Goal: Task Accomplishment & Management: Manage account settings

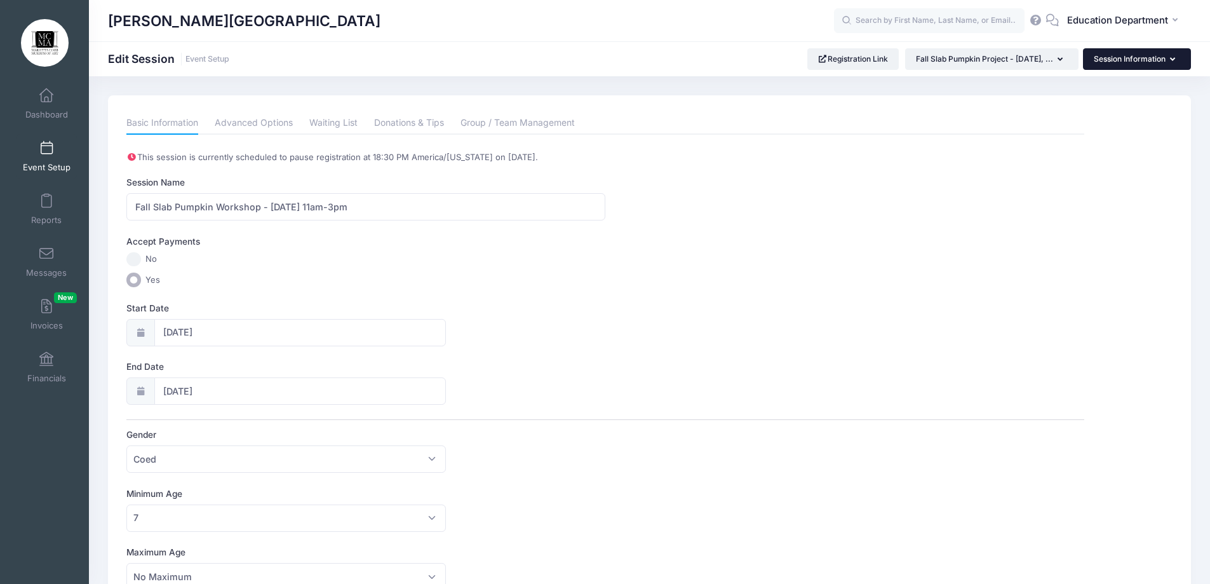
click at [1153, 62] on button "Session Information" at bounding box center [1137, 59] width 108 height 22
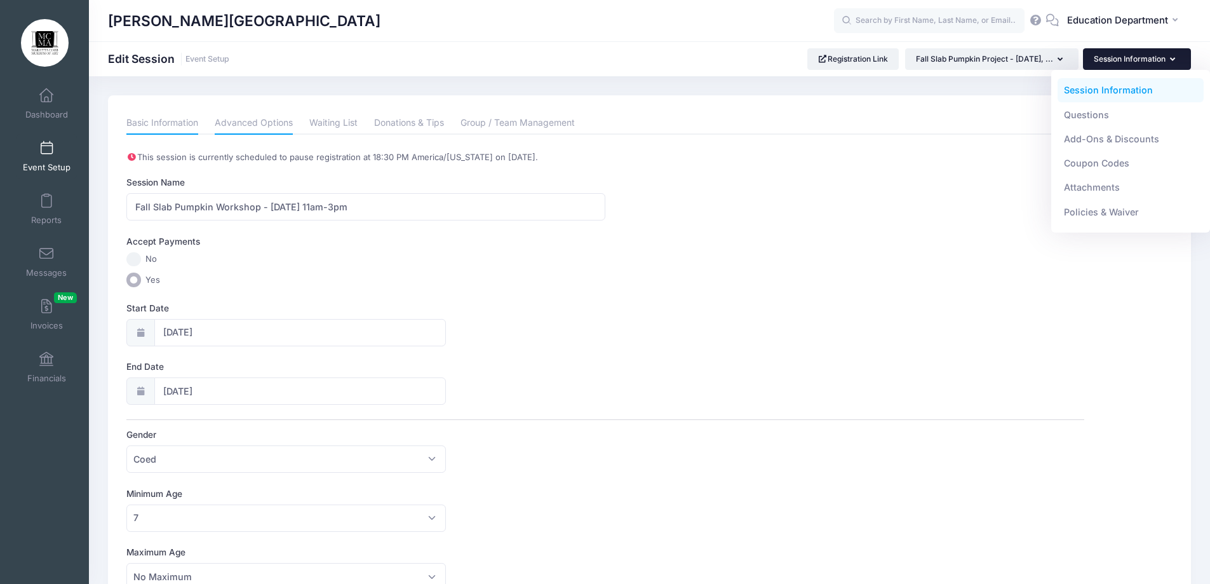
click at [267, 124] on link "Advanced Options" at bounding box center [254, 123] width 78 height 23
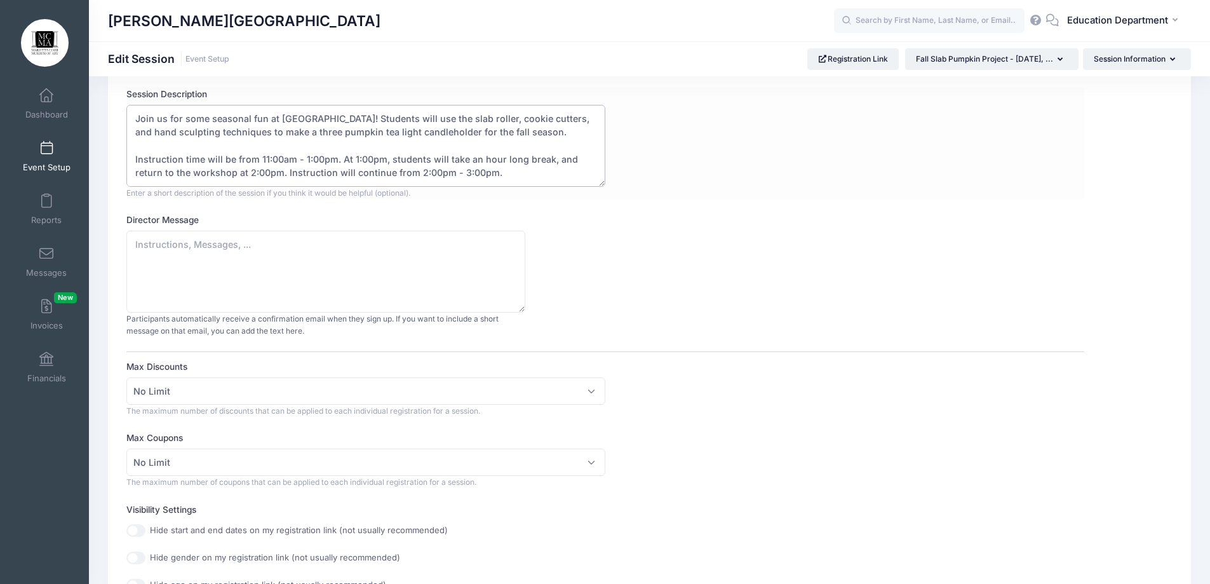
click at [531, 130] on textarea "Join us for some seasonal fun at MCMA! Students will use the slab roller, cooki…" at bounding box center [365, 146] width 479 height 82
paste textarea "If the accompanying adult plans on participating in the project, they will need…"
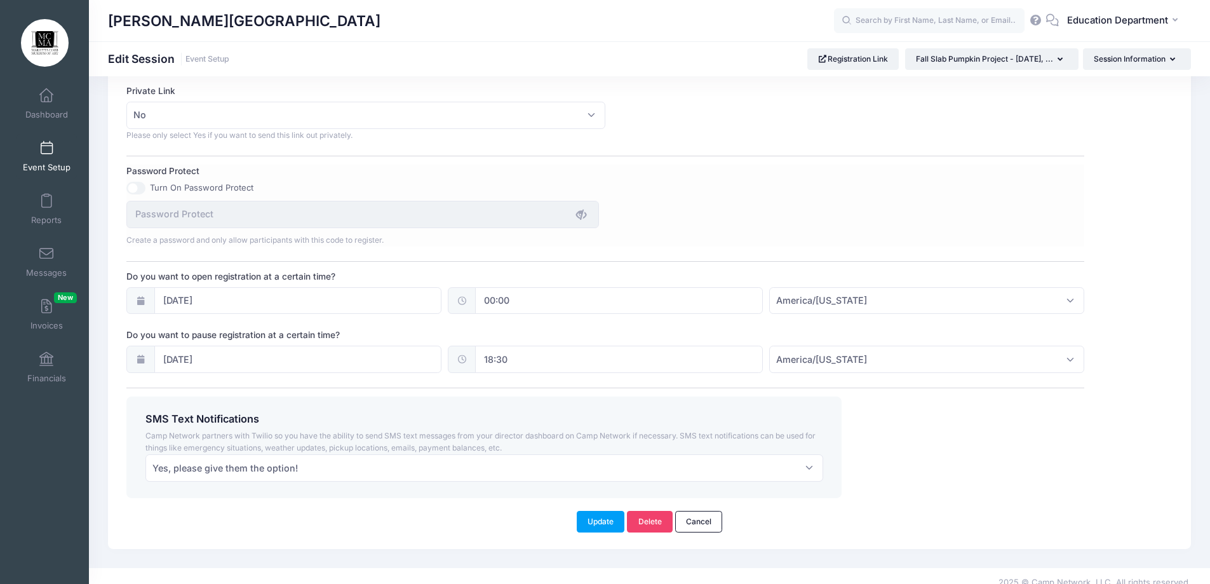
scroll to position [783, 0]
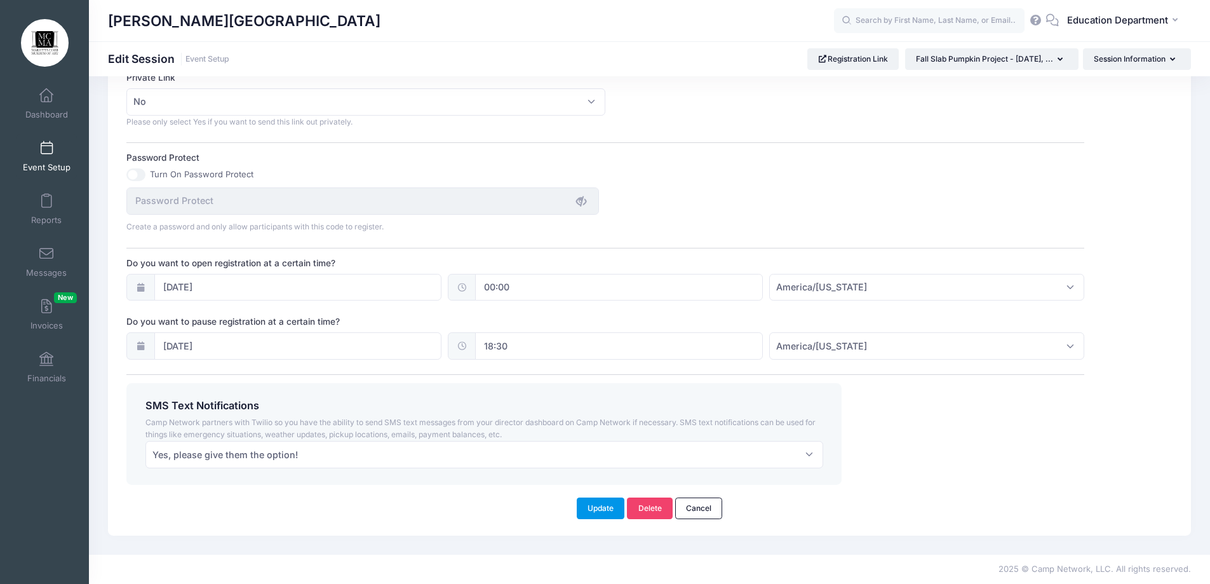
type textarea "Join us for some seasonal fun at MCMA! Students will use the slab roller, cooki…"
click at [606, 508] on button "Update" at bounding box center [601, 508] width 48 height 22
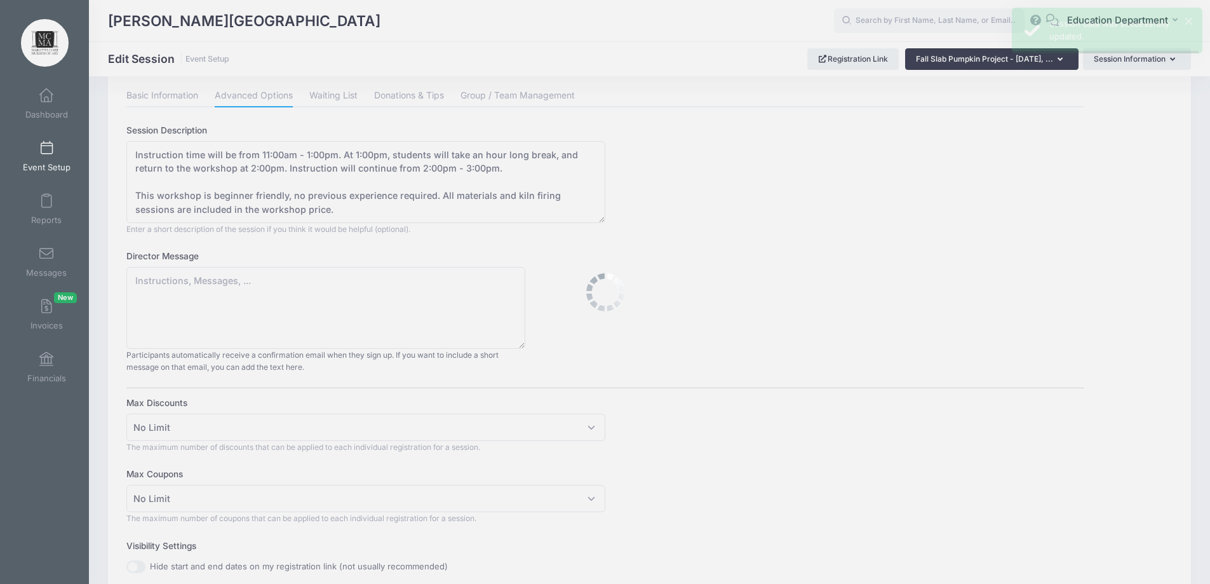
scroll to position [0, 0]
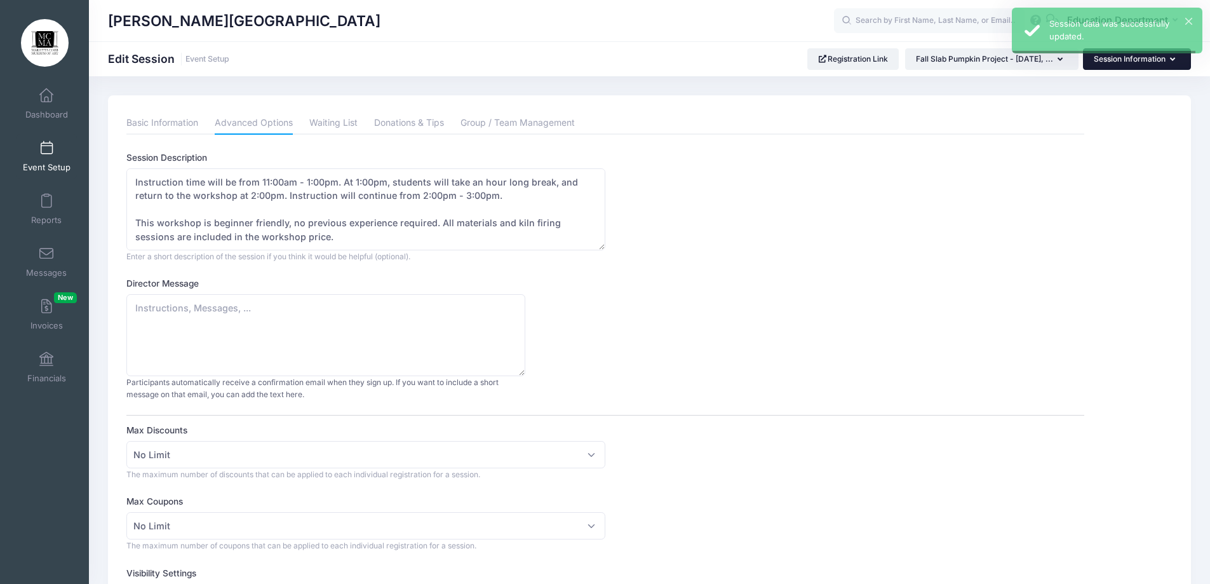
click at [1124, 60] on button "Session Information" at bounding box center [1137, 59] width 108 height 22
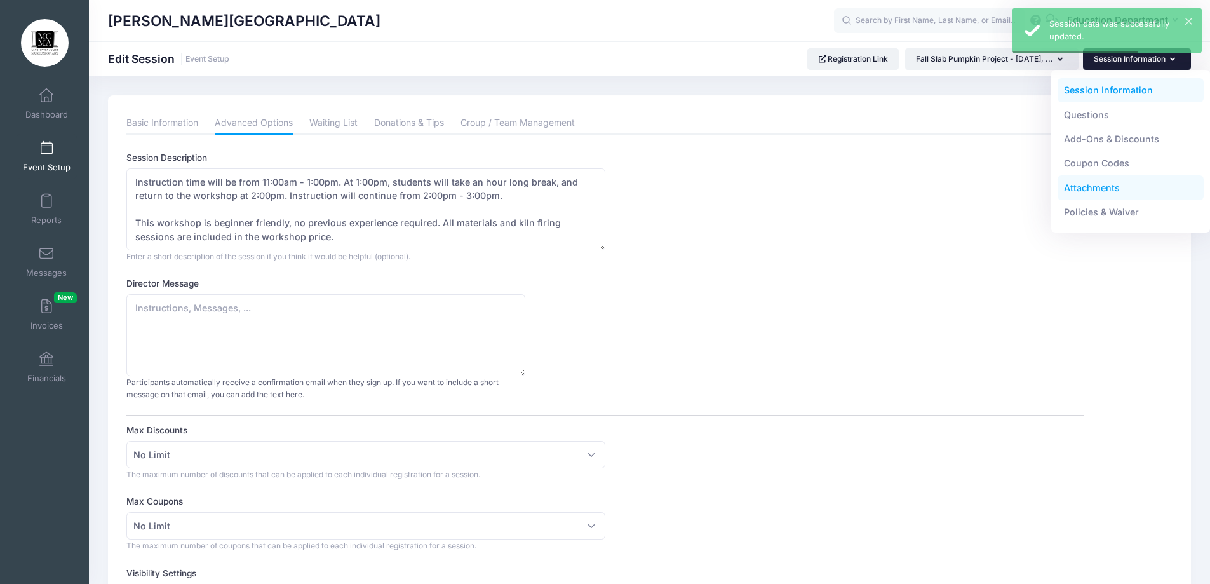
click at [1095, 184] on link "Attachments" at bounding box center [1130, 187] width 147 height 24
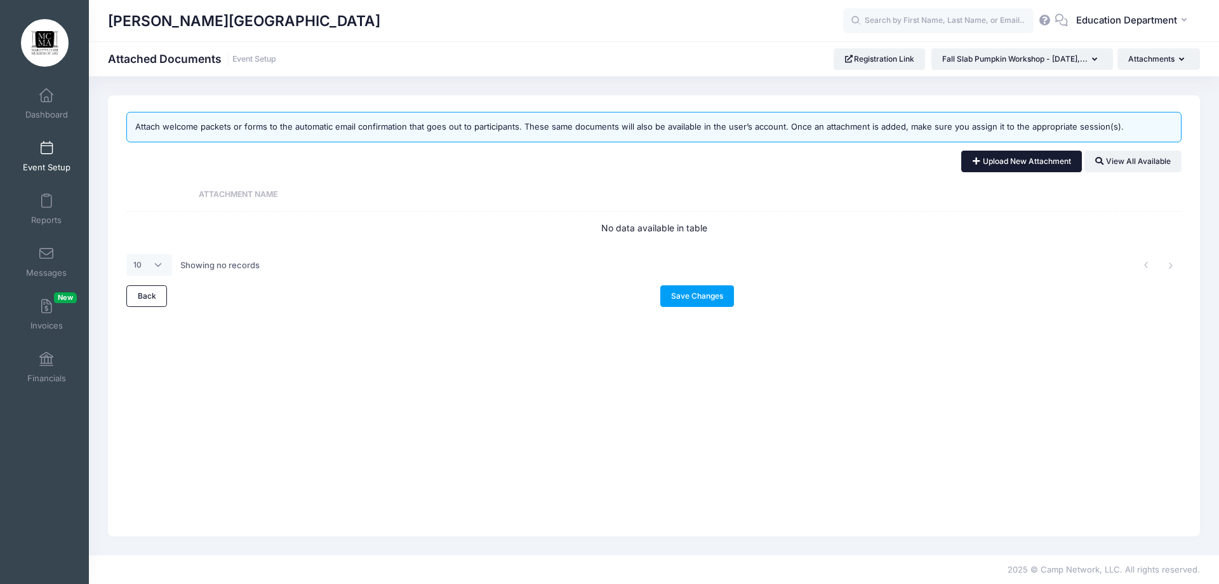
click at [988, 164] on link "Upload New Attachment" at bounding box center [1021, 161] width 121 height 22
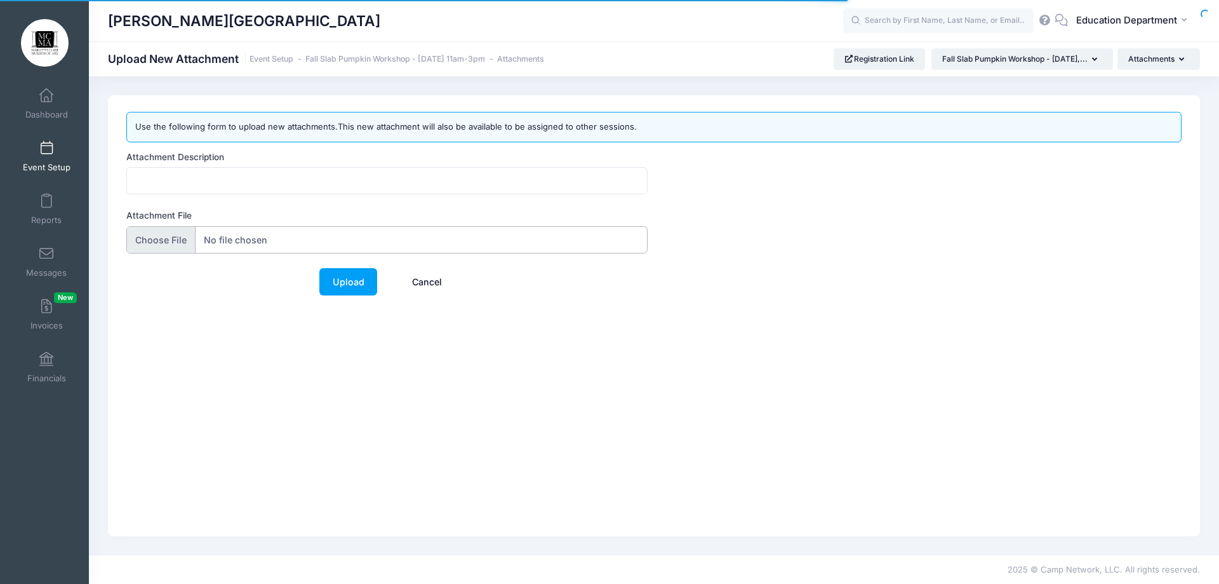
click at [169, 242] on input "Attachment File" at bounding box center [386, 239] width 521 height 27
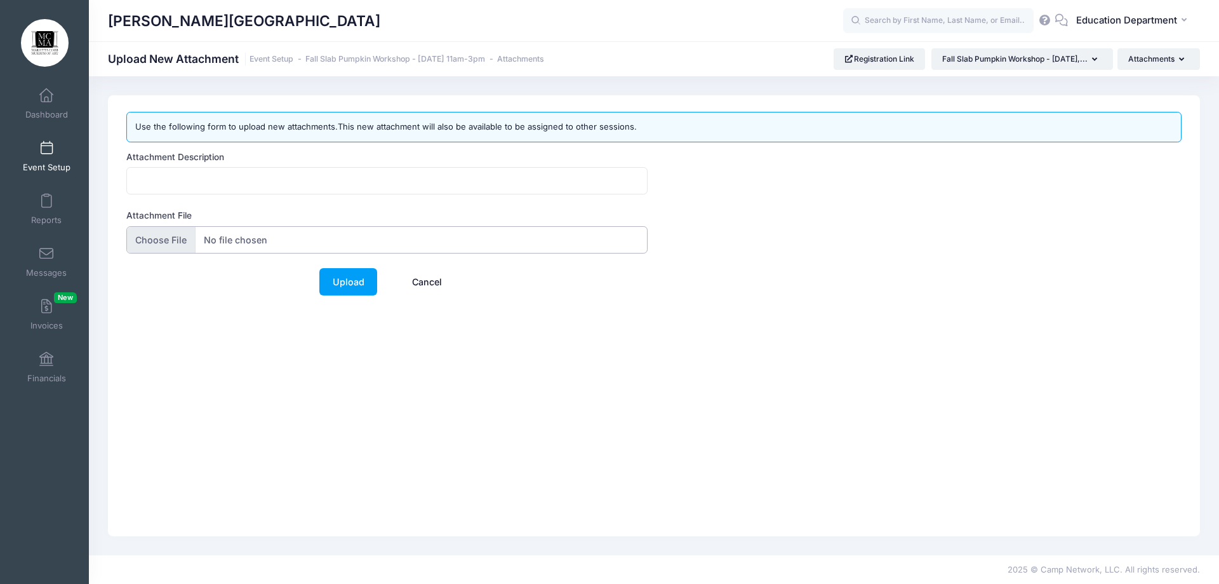
type input "C:\fakepath\Fall Slab Pumpkin Workshop Letter.docx.pdf"
click at [284, 182] on input "Attachment Description" at bounding box center [386, 180] width 521 height 27
type input "S"
click at [227, 181] on input "Fall Slab Pumpkin WOrkshop" at bounding box center [386, 180] width 521 height 27
click at [309, 182] on input "Fall Slab Pumpkin Workshop" at bounding box center [386, 180] width 521 height 27
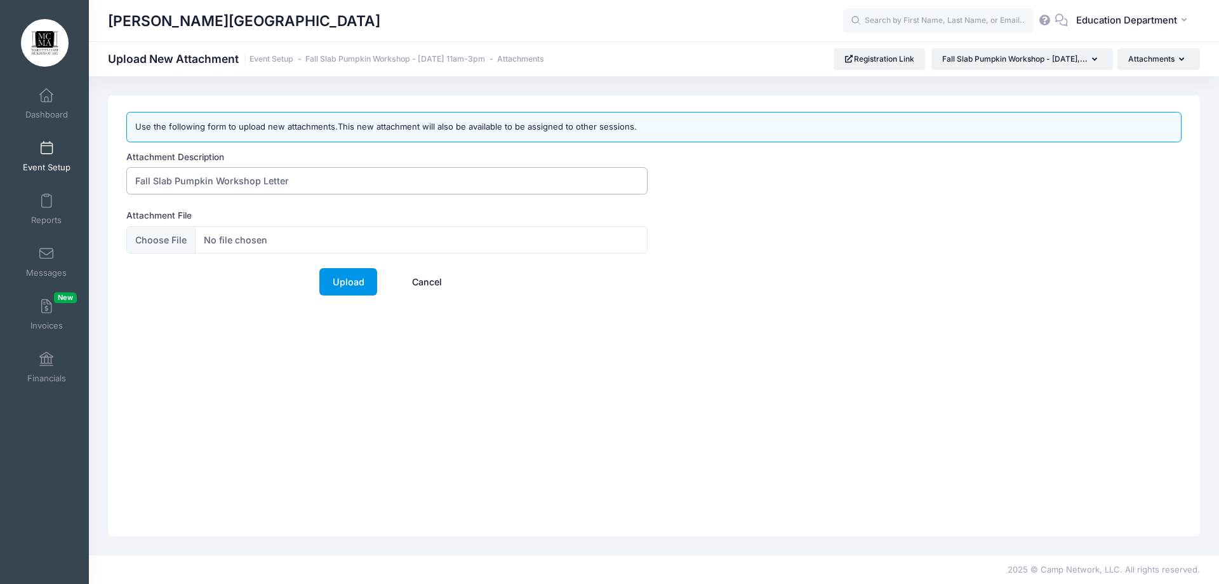
type input "Fall Slab Pumpkin Workshop Letter"
click at [355, 288] on link "Upload" at bounding box center [348, 281] width 58 height 27
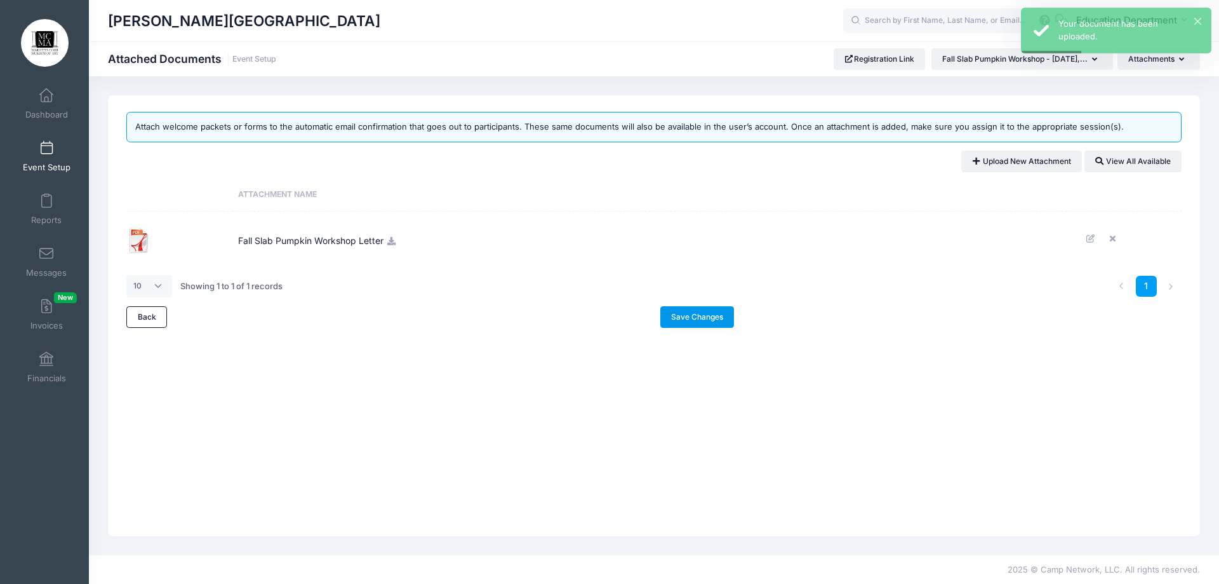
click at [709, 306] on link "Save Changes" at bounding box center [697, 317] width 74 height 22
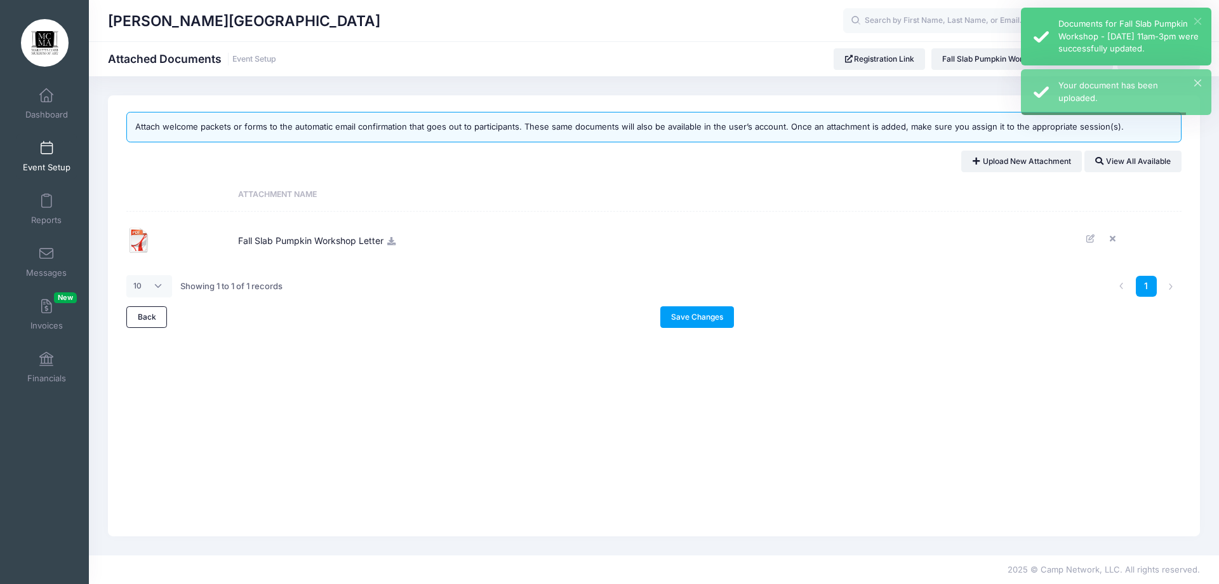
click at [1196, 18] on button "×" at bounding box center [1197, 21] width 7 height 7
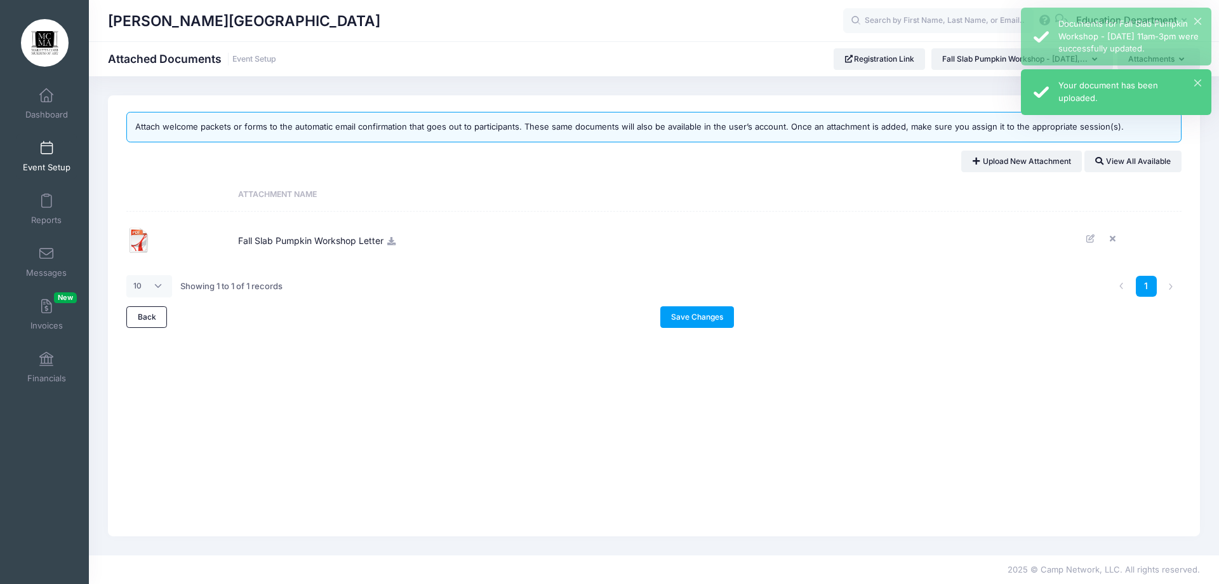
click at [1199, 86] on div "× Your document has been uploaded." at bounding box center [1116, 92] width 190 height 46
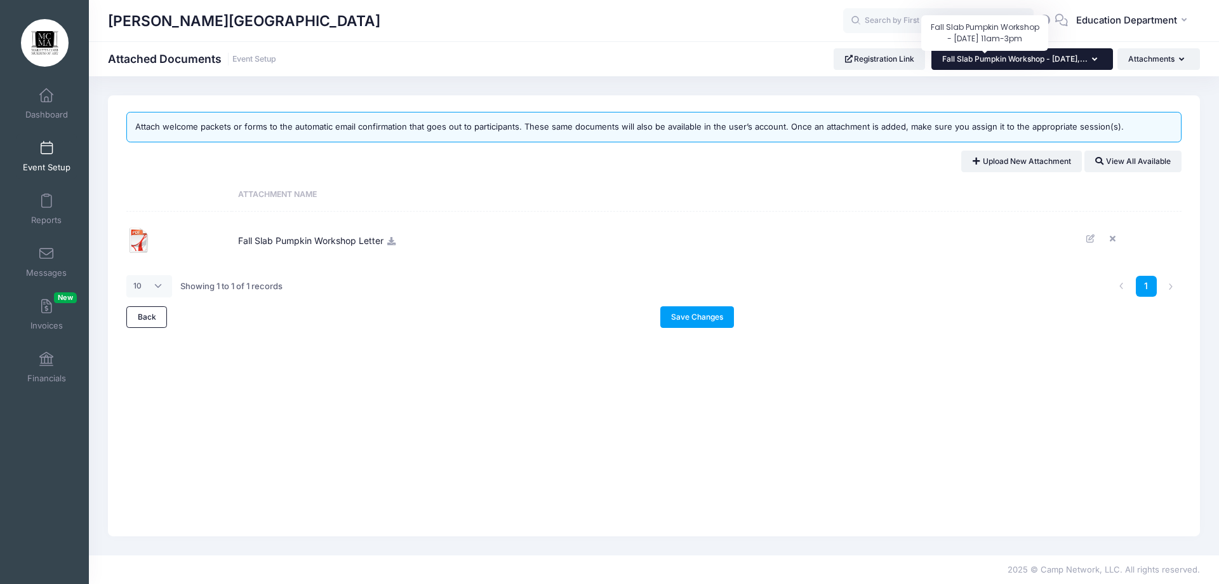
click at [942, 58] on span "Fall Slab Pumpkin Workshop - [DATE],..." at bounding box center [1014, 59] width 145 height 10
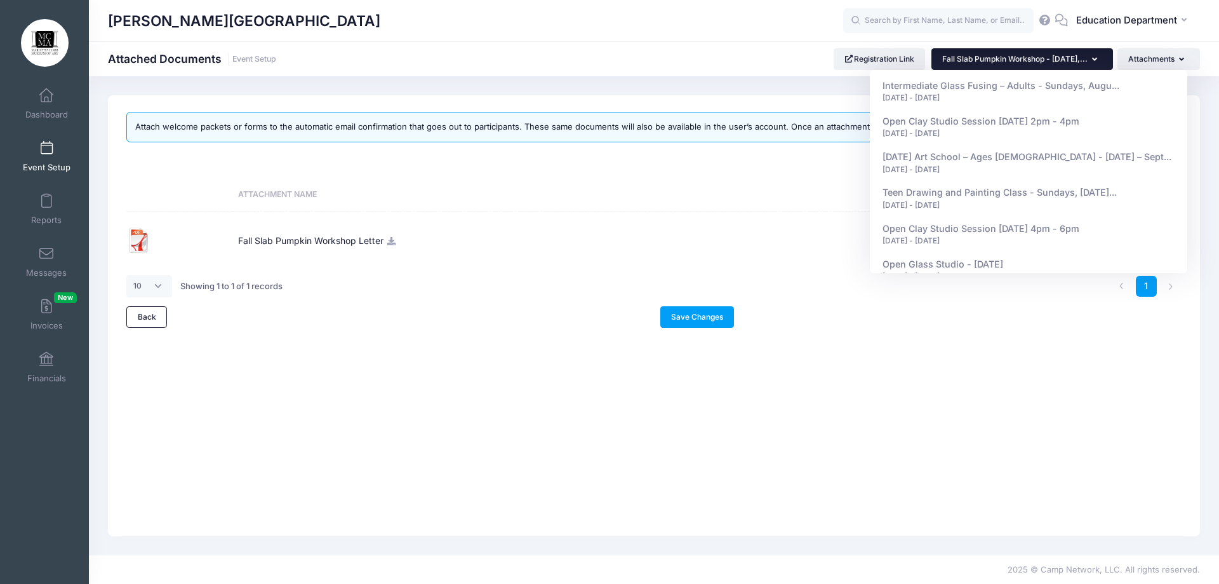
scroll to position [6433, 0]
click at [999, 413] on div "Sep 7, 2025 - Sep 14, 2025" at bounding box center [1029, 418] width 293 height 11
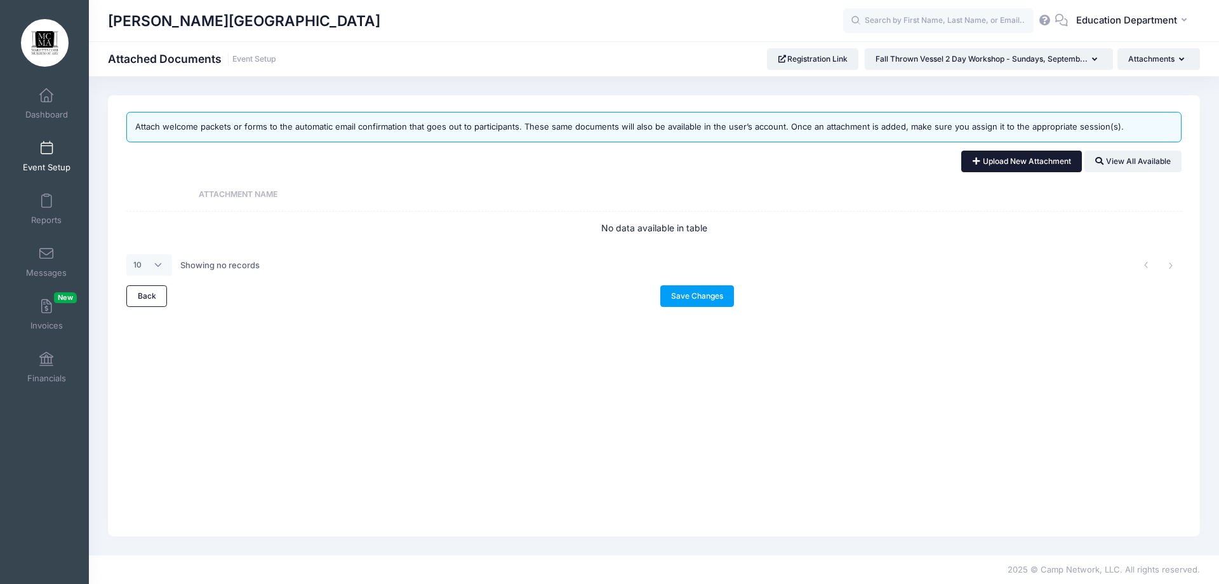
click at [992, 168] on link "Upload New Attachment" at bounding box center [1021, 161] width 121 height 22
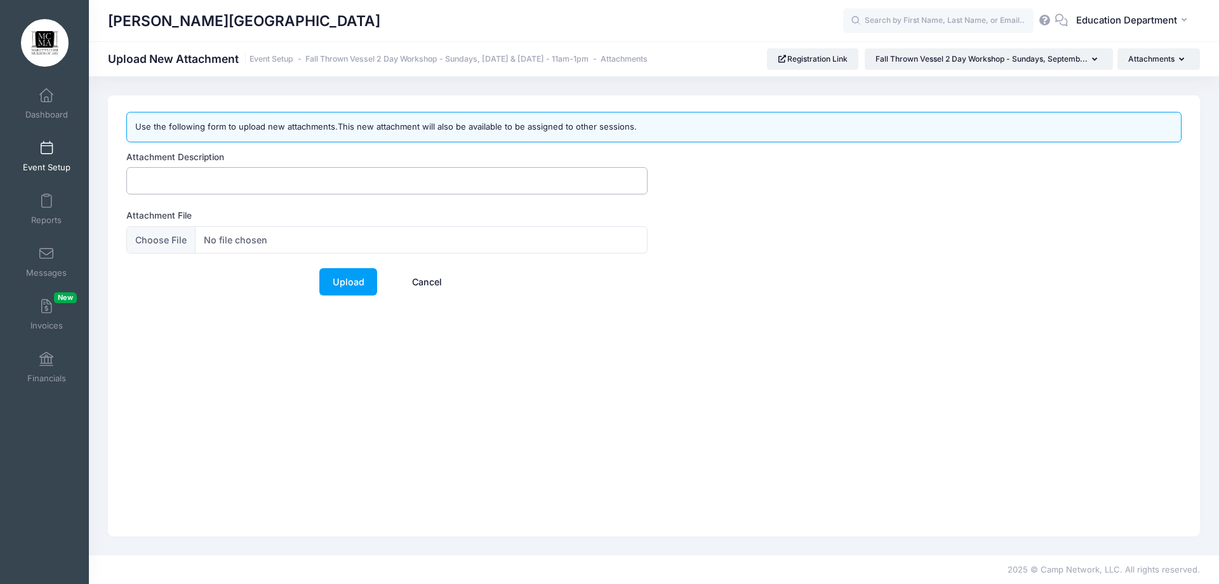
click at [185, 171] on input "Attachment Description" at bounding box center [386, 180] width 521 height 27
click at [154, 245] on input "Attachment File" at bounding box center [386, 239] width 521 height 27
type input "C:\fakepath\Fall Thrown Vessel Workshop Letter.docx.pdf"
click at [345, 185] on input "Attachment Description" at bounding box center [386, 180] width 521 height 27
type input "Fall Thrown Vessel Workshop Letter"
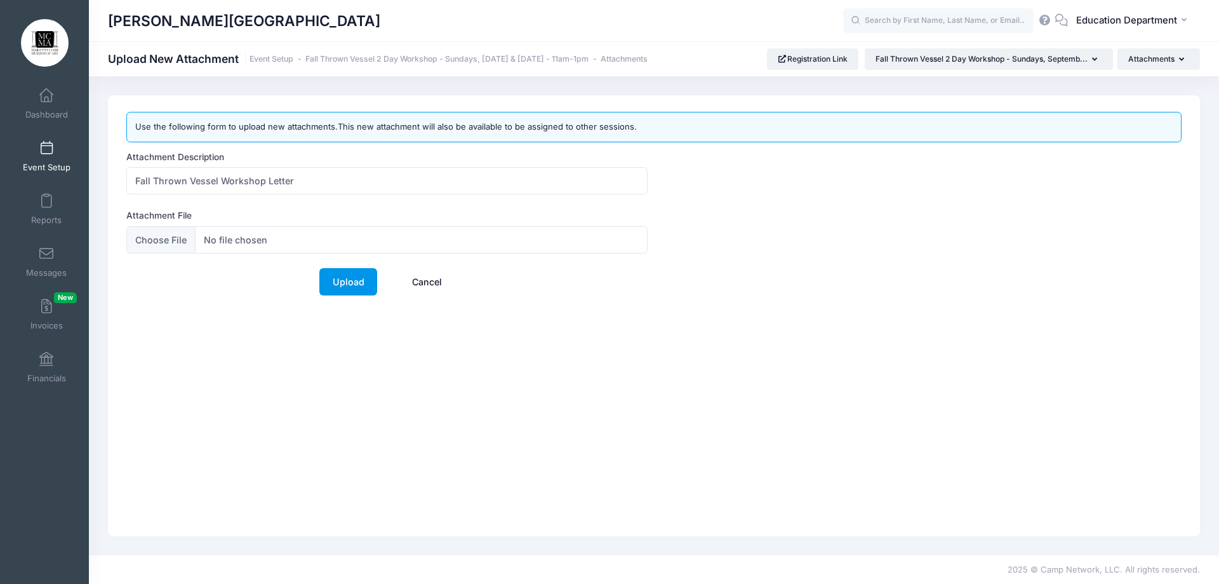
click at [347, 283] on link "Upload" at bounding box center [348, 281] width 58 height 27
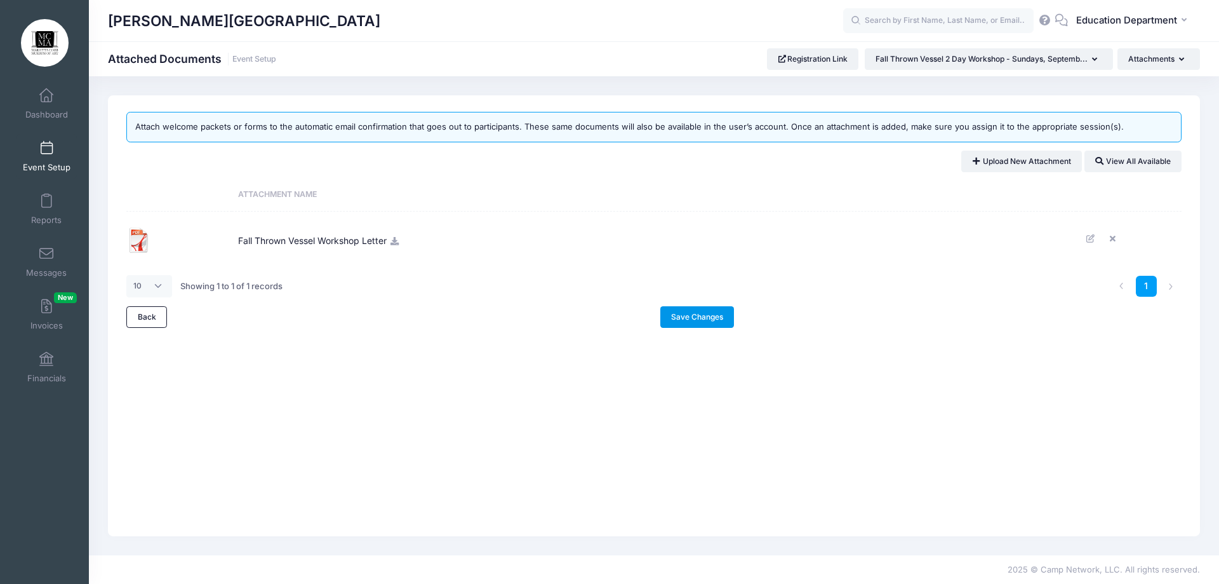
click at [698, 307] on link "Save Changes" at bounding box center [697, 317] width 74 height 22
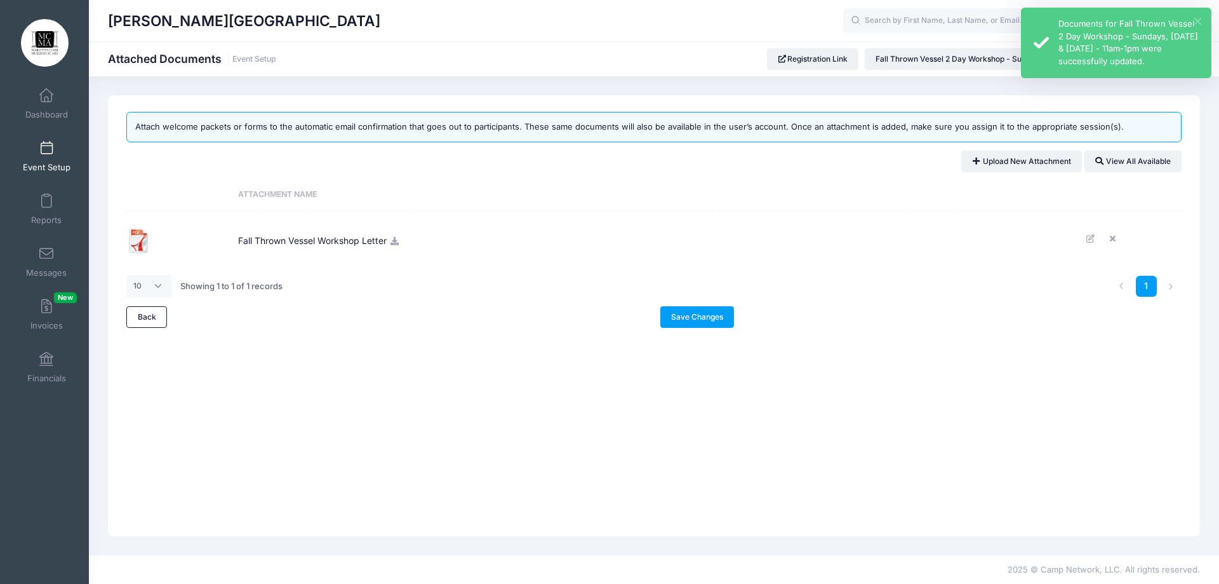
click at [1201, 18] on button "×" at bounding box center [1197, 21] width 7 height 7
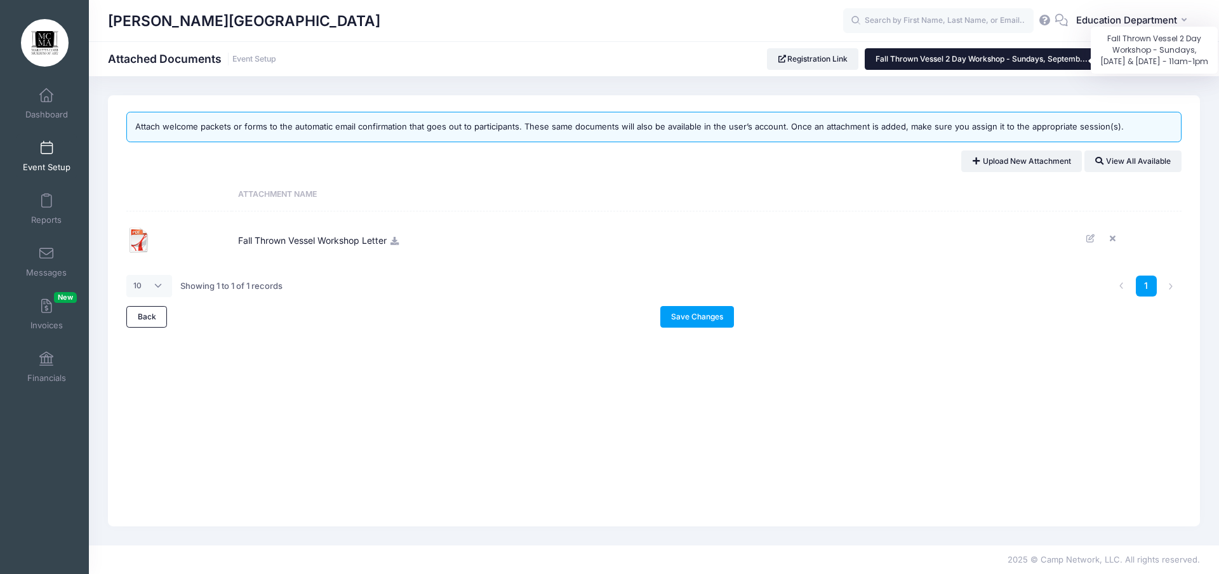
click at [1073, 56] on span "Fall Thrown Vessel 2 Day Workshop - Sundays, Septemb..." at bounding box center [982, 59] width 212 height 10
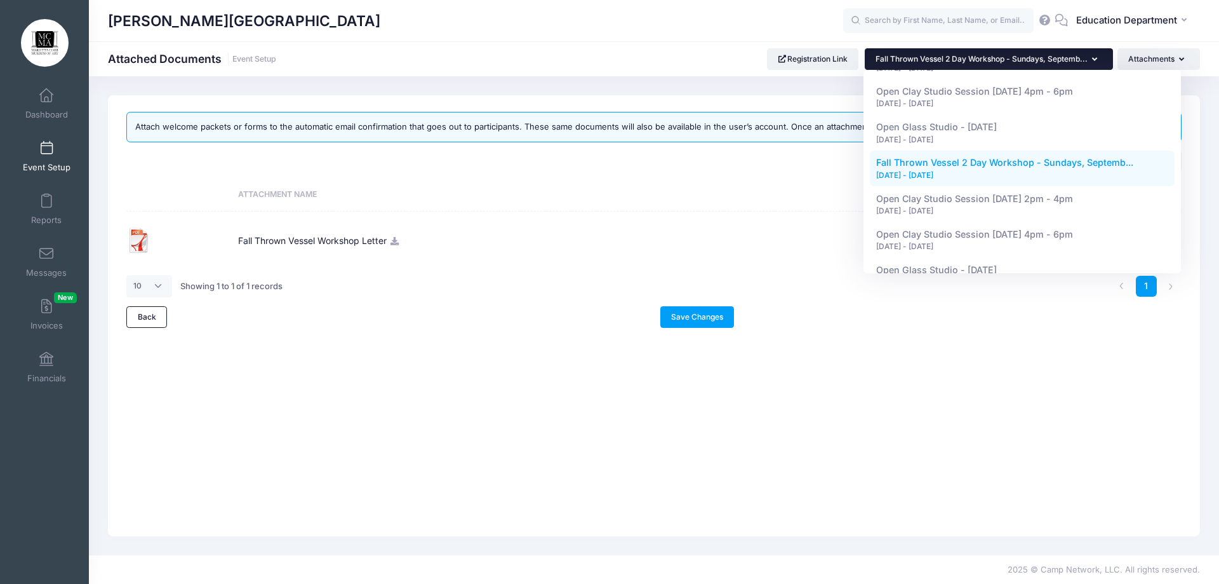
scroll to position [6687, 0]
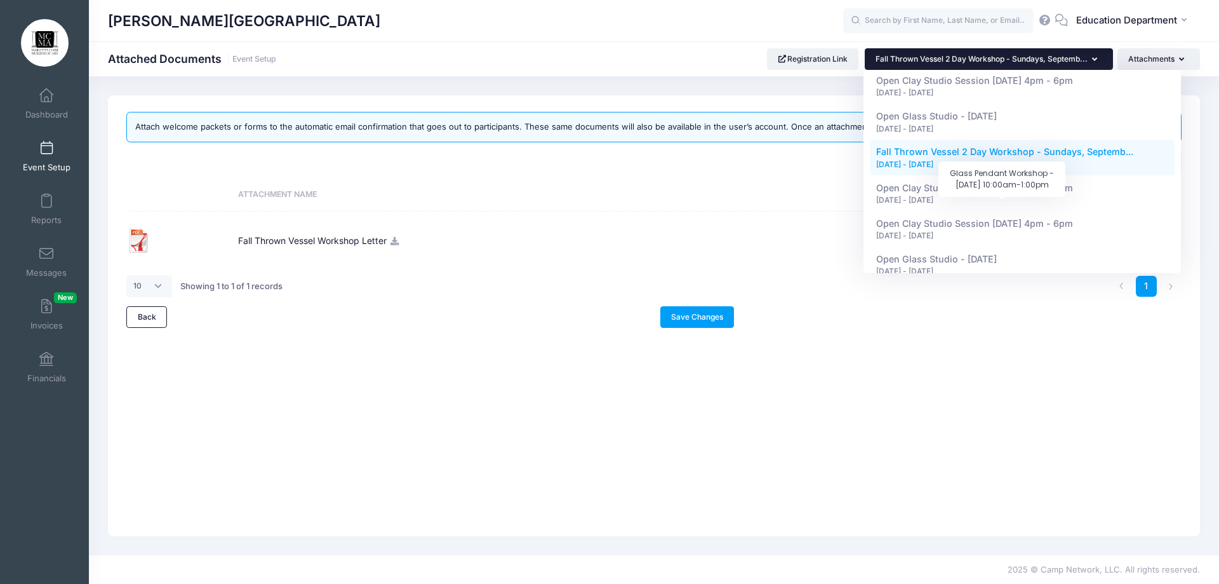
click at [1005, 432] on span "Glass Pendant Workshop - [DATE] 10:00a..." at bounding box center [970, 437] width 189 height 11
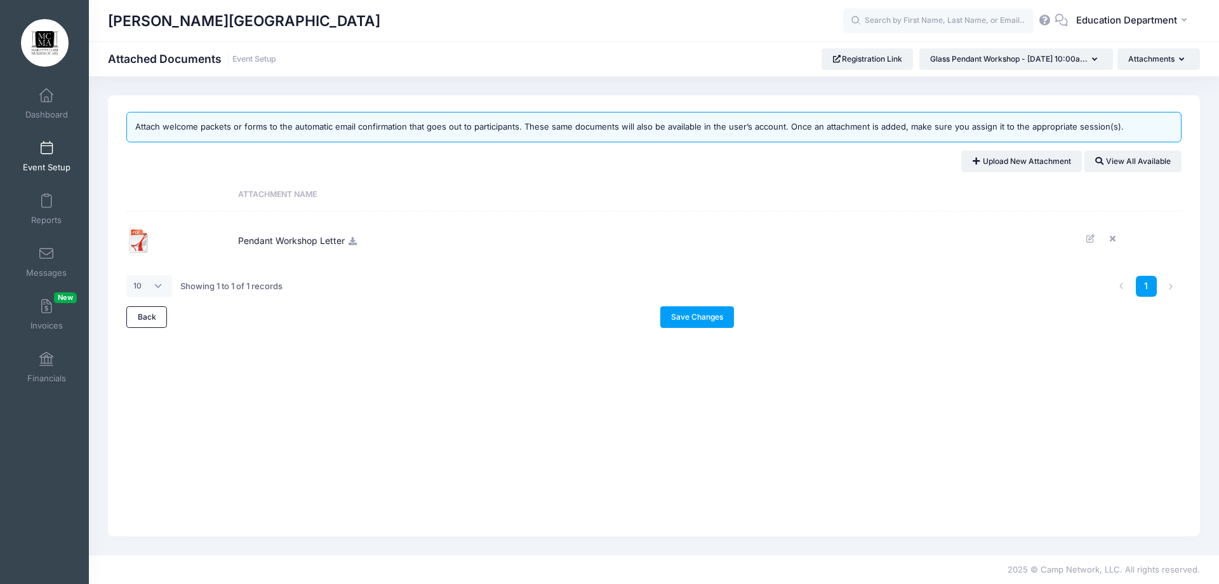
click at [30, 159] on link "Event Setup" at bounding box center [47, 156] width 60 height 44
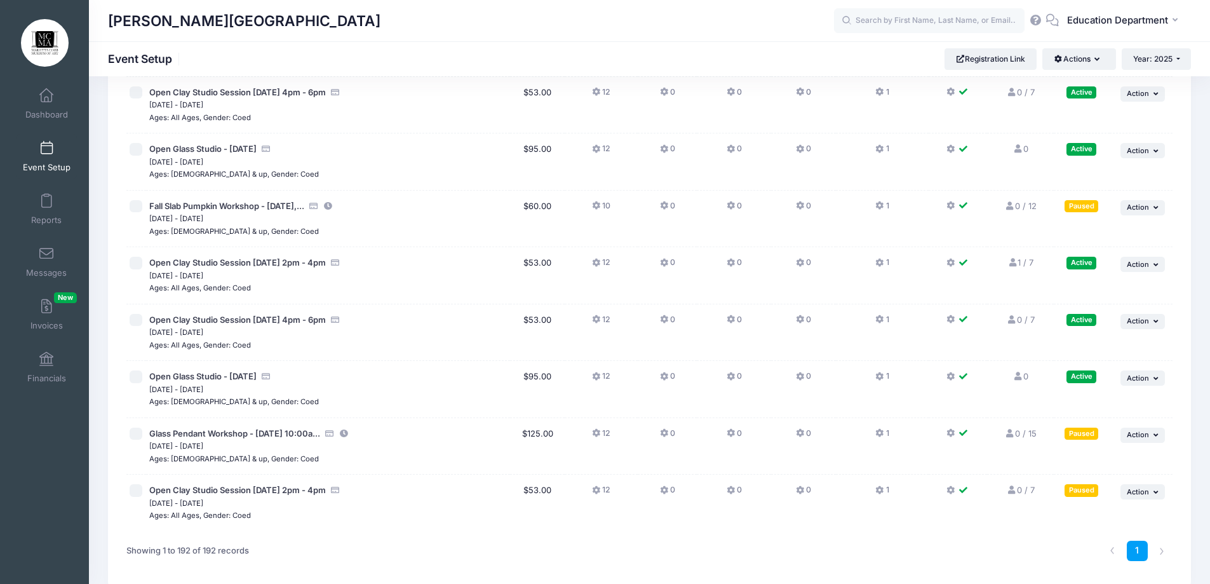
scroll to position [10620, 0]
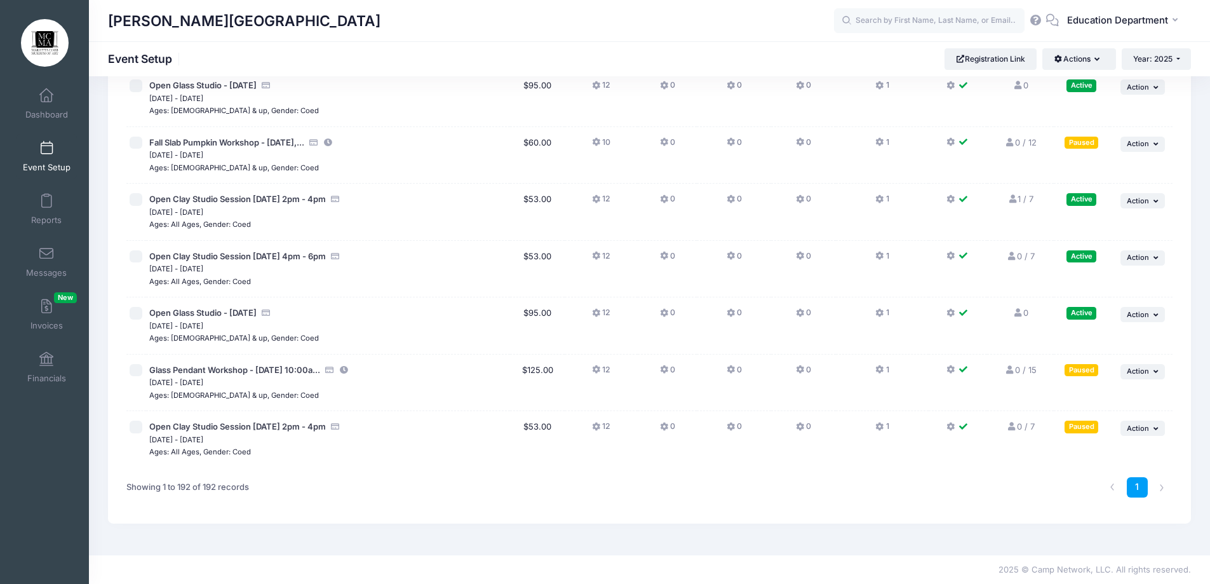
click at [136, 141] on input "checkbox" at bounding box center [136, 143] width 13 height 13
checkbox input "true"
click at [136, 364] on input "checkbox" at bounding box center [136, 370] width 13 height 13
checkbox input "true"
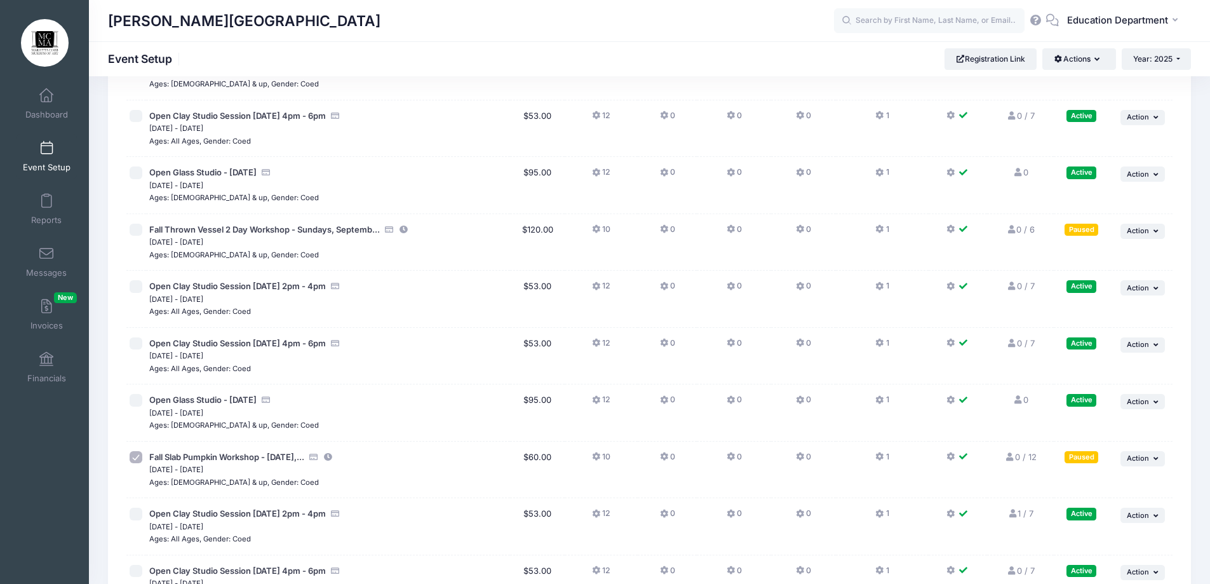
scroll to position [10302, 0]
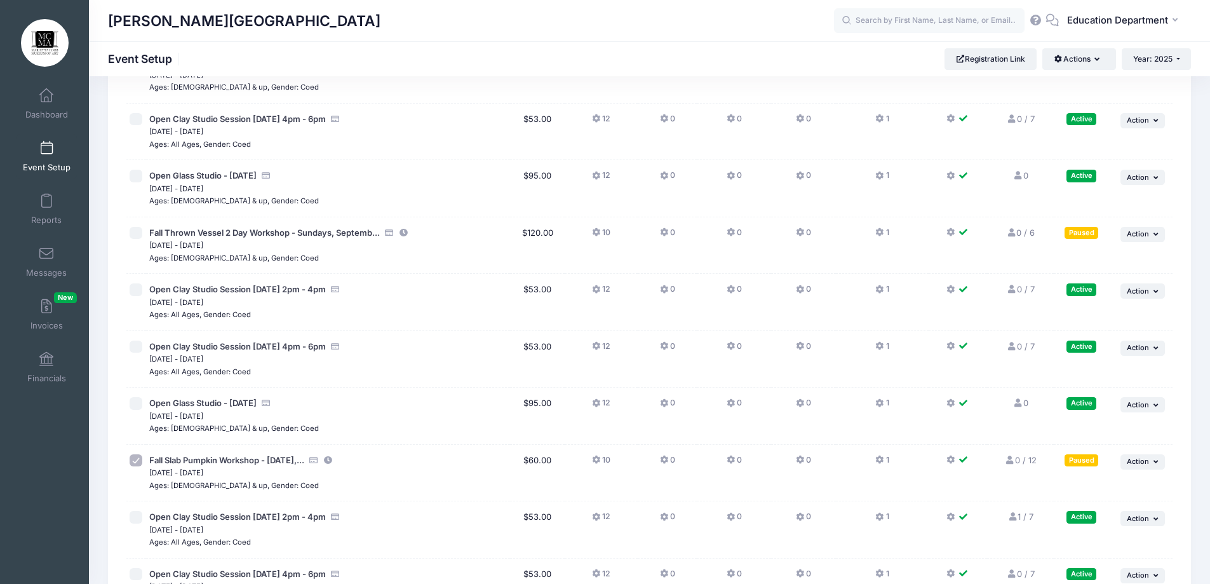
click at [135, 234] on input "checkbox" at bounding box center [136, 233] width 13 height 13
checkbox input "true"
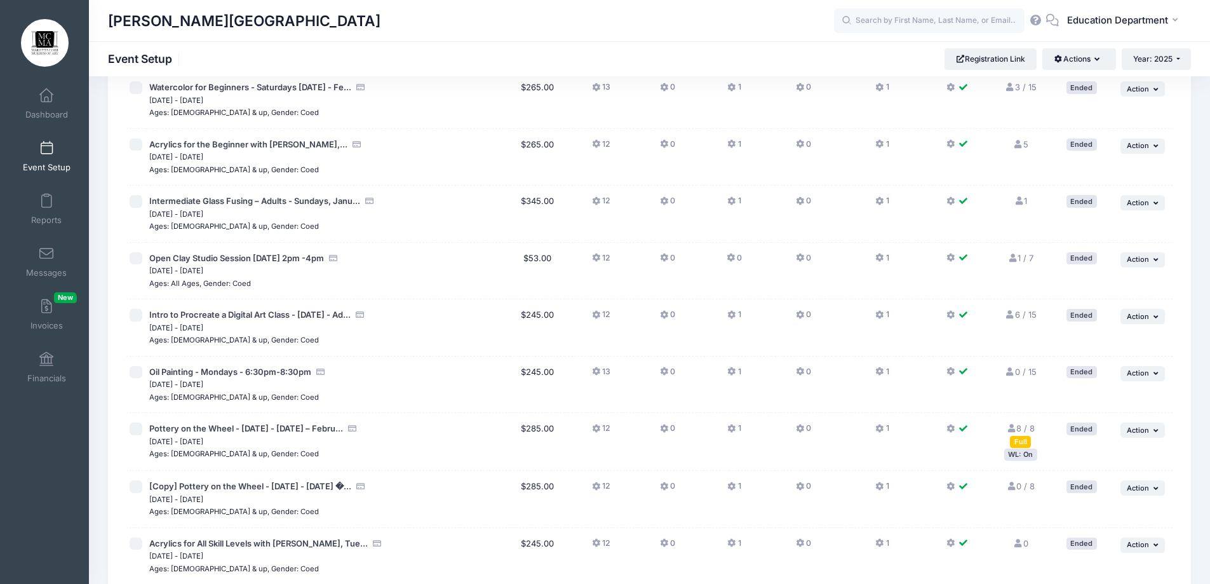
scroll to position [0, 0]
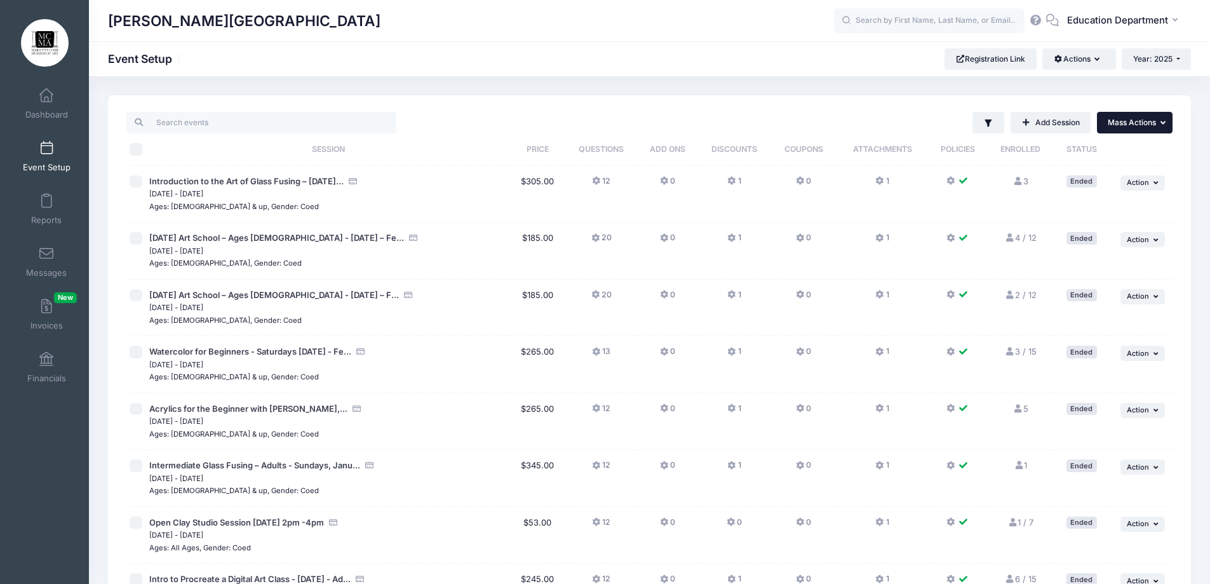
click at [1119, 112] on button "... Mass Actions" at bounding box center [1135, 123] width 76 height 22
click at [1066, 182] on link "Resume selected sessions" at bounding box center [1092, 178] width 147 height 24
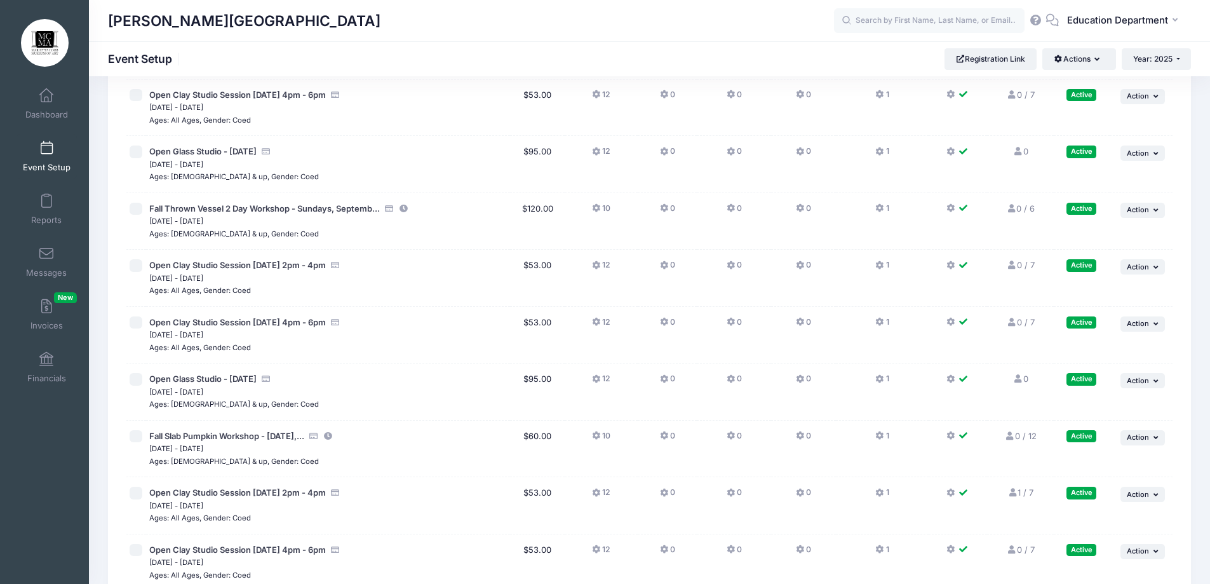
scroll to position [10302, 0]
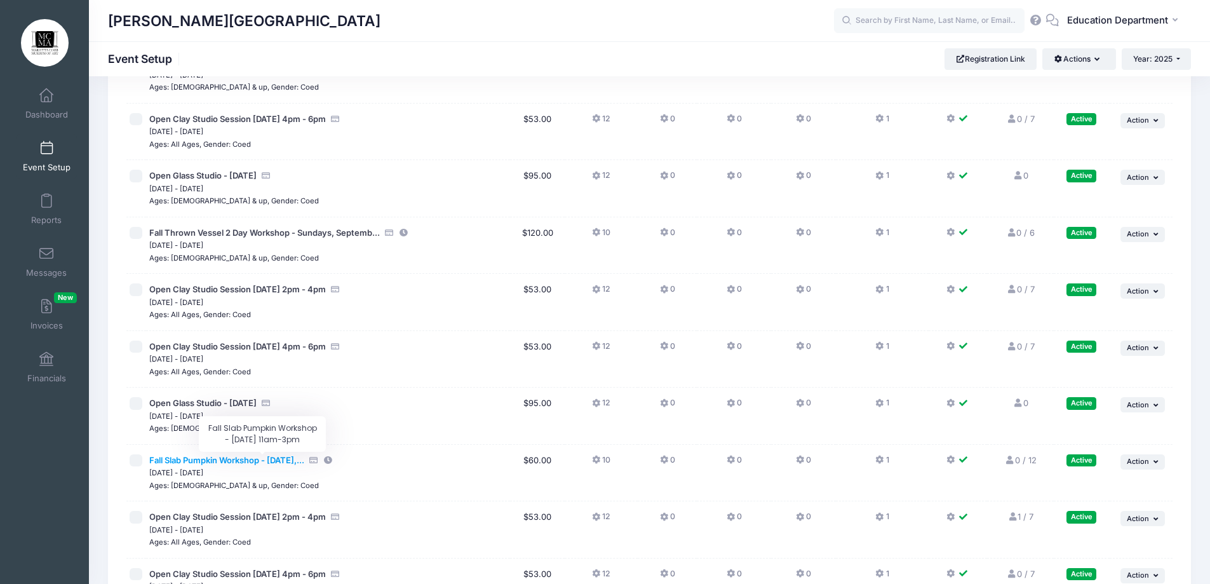
click at [250, 460] on span "Fall Slab Pumpkin Workshop - [DATE],..." at bounding box center [226, 460] width 155 height 10
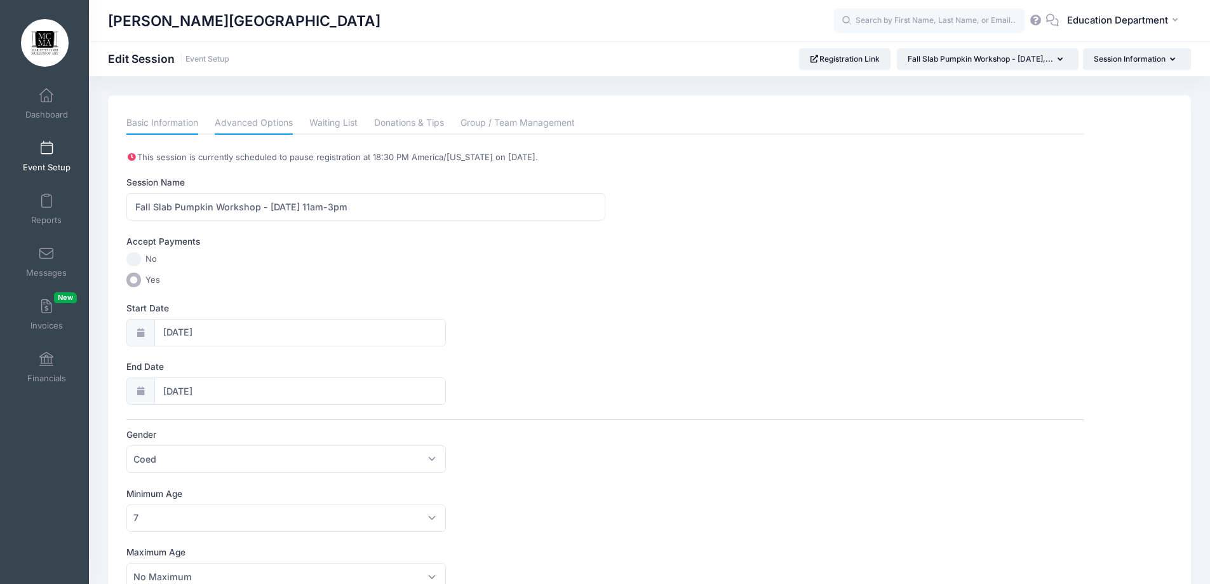
click at [236, 128] on link "Advanced Options" at bounding box center [254, 123] width 78 height 23
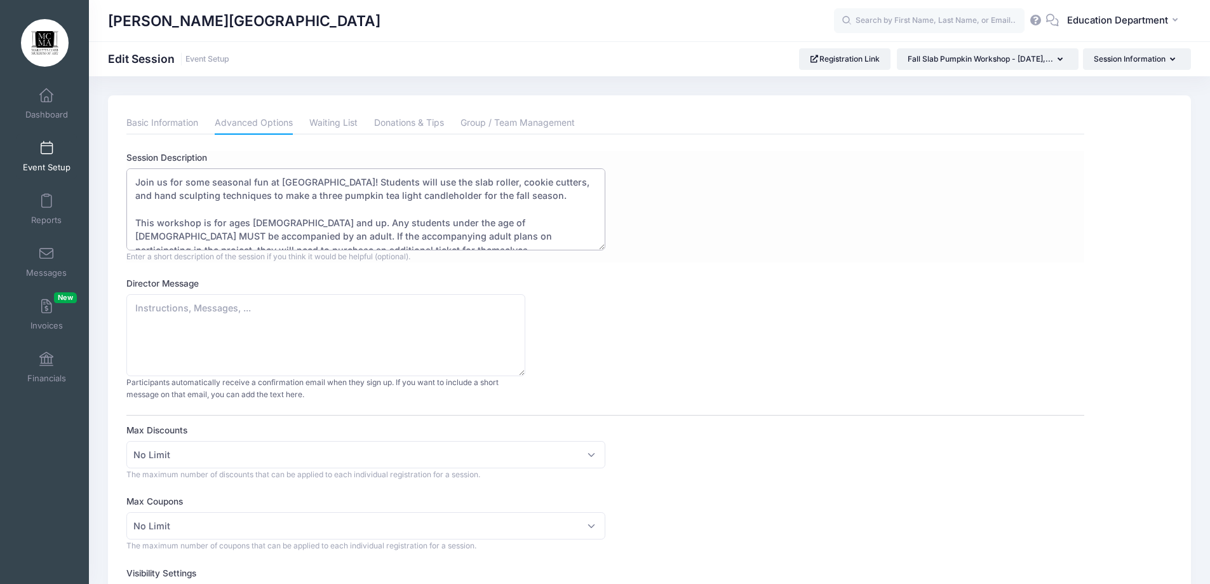
drag, startPoint x: 136, startPoint y: 182, endPoint x: 518, endPoint y: 203, distance: 382.8
click at [518, 203] on textarea "Join us for some seasonal fun at [GEOGRAPHIC_DATA]! Students will use the slab …" at bounding box center [365, 209] width 479 height 82
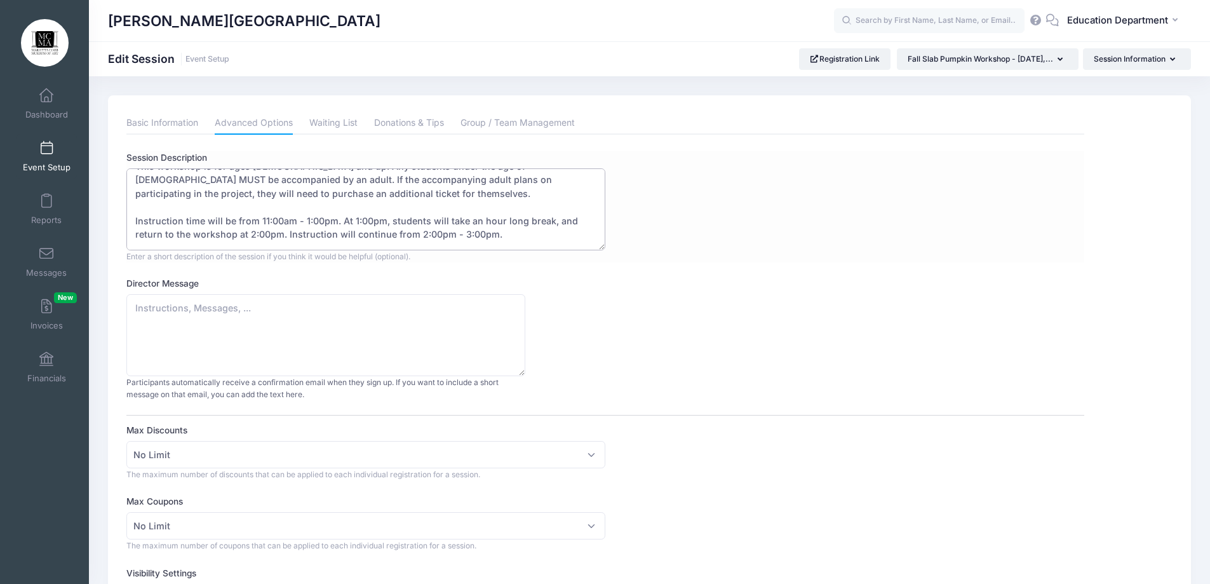
scroll to position [58, 0]
drag, startPoint x: 162, startPoint y: 232, endPoint x: 295, endPoint y: 202, distance: 136.6
click at [295, 202] on textarea "Join us for some seasonal fun at [GEOGRAPHIC_DATA]! Students will use the slab …" at bounding box center [365, 209] width 479 height 82
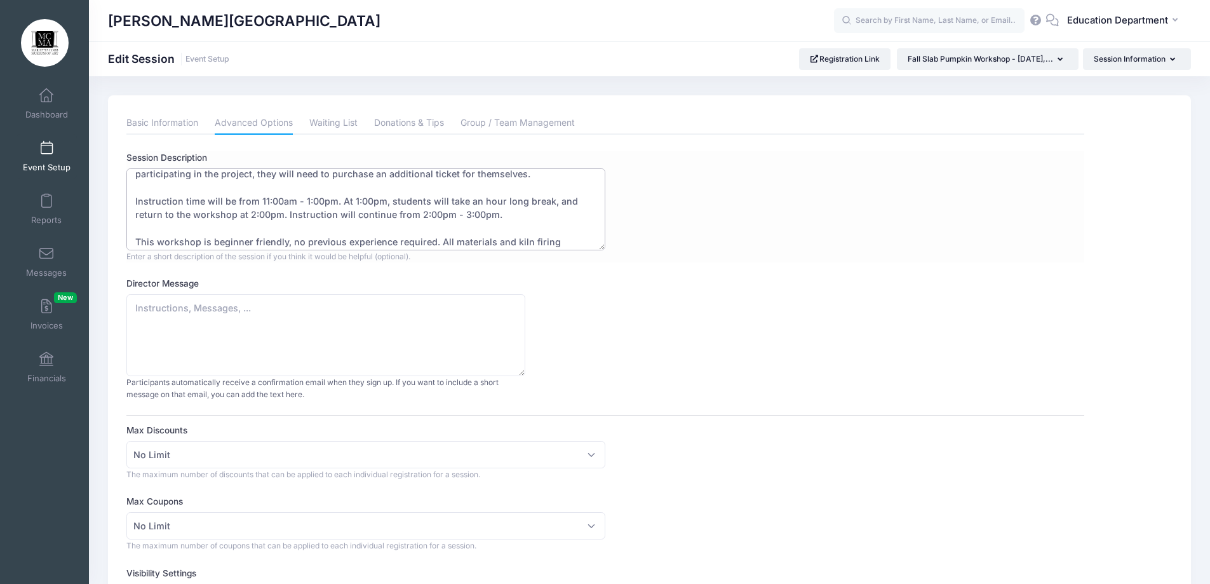
scroll to position [95, 0]
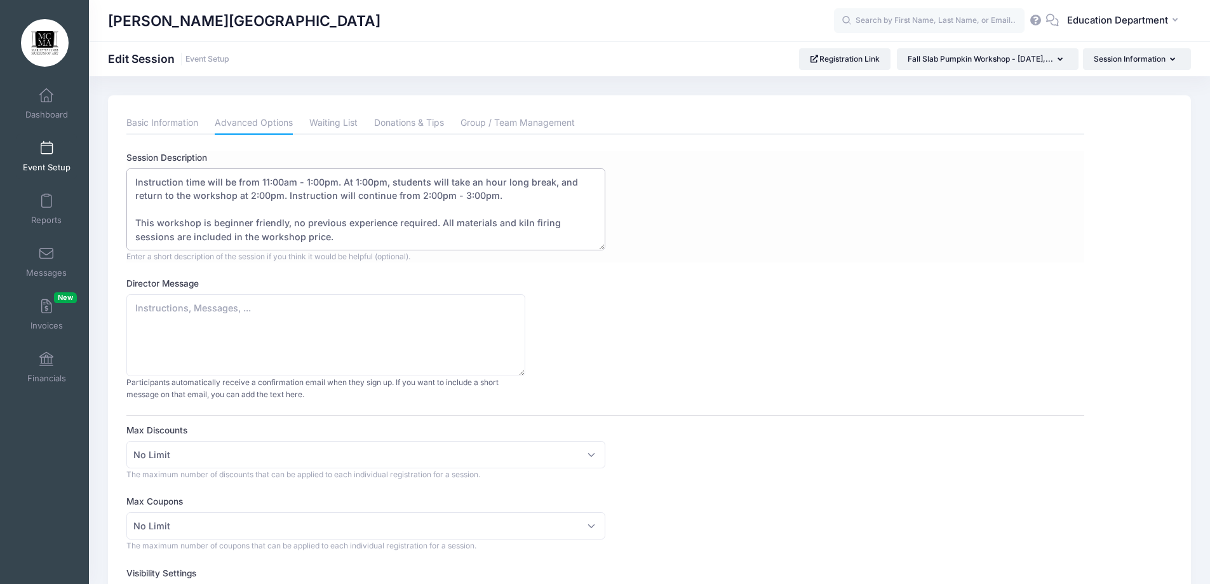
drag, startPoint x: 134, startPoint y: 182, endPoint x: 495, endPoint y: 197, distance: 361.0
click at [495, 197] on textarea "Join us for some seasonal fun at [GEOGRAPHIC_DATA]! Students will use the slab …" at bounding box center [365, 209] width 479 height 82
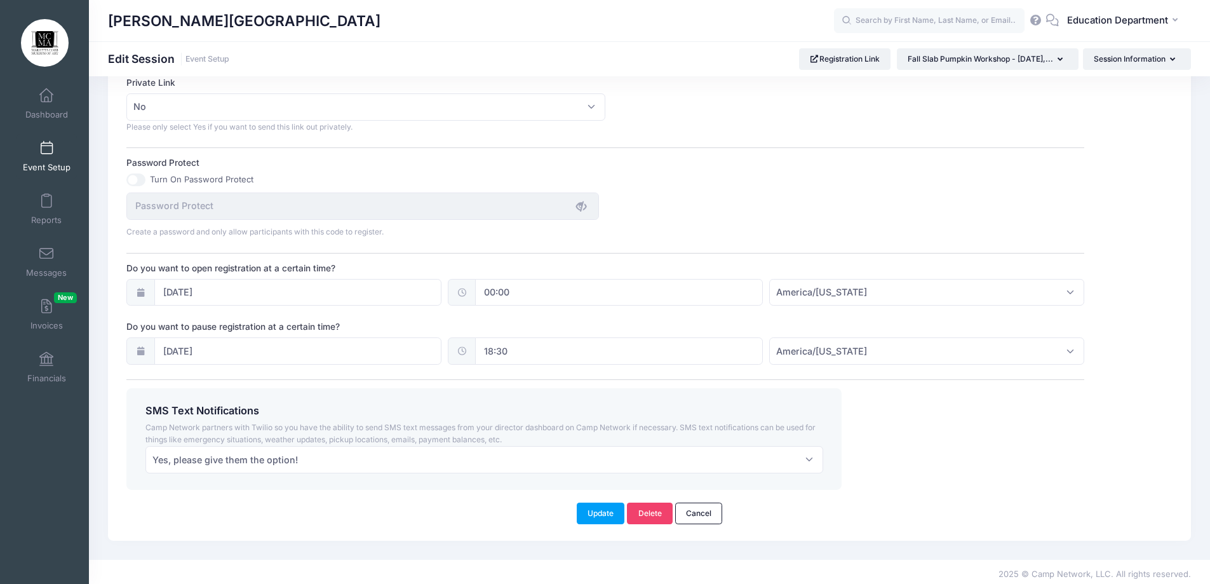
scroll to position [783, 0]
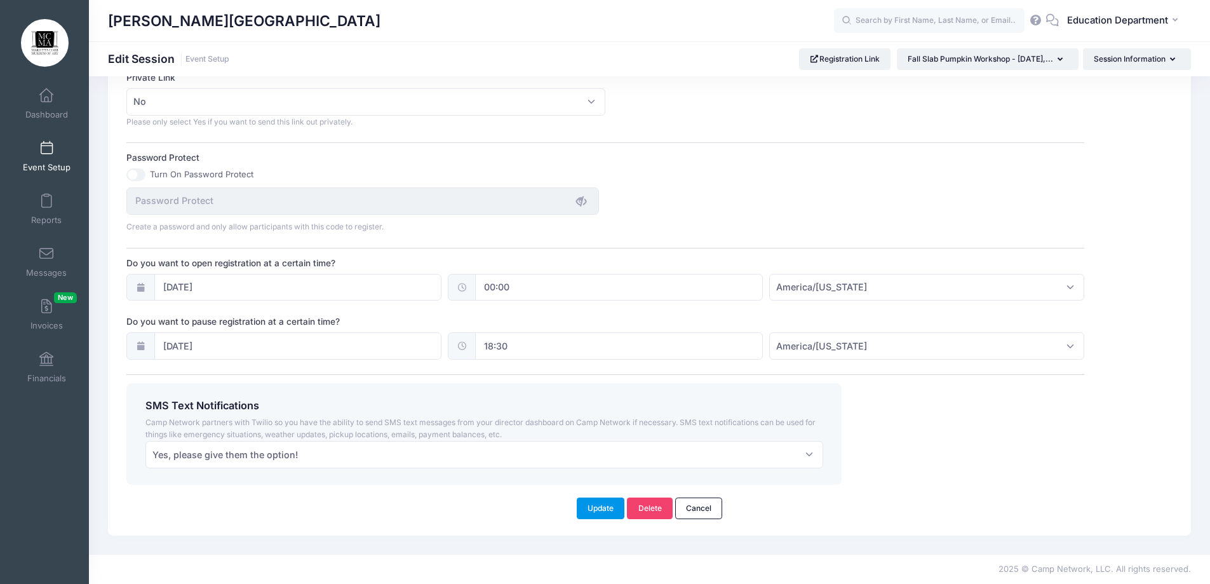
click at [601, 507] on button "Update" at bounding box center [601, 508] width 48 height 22
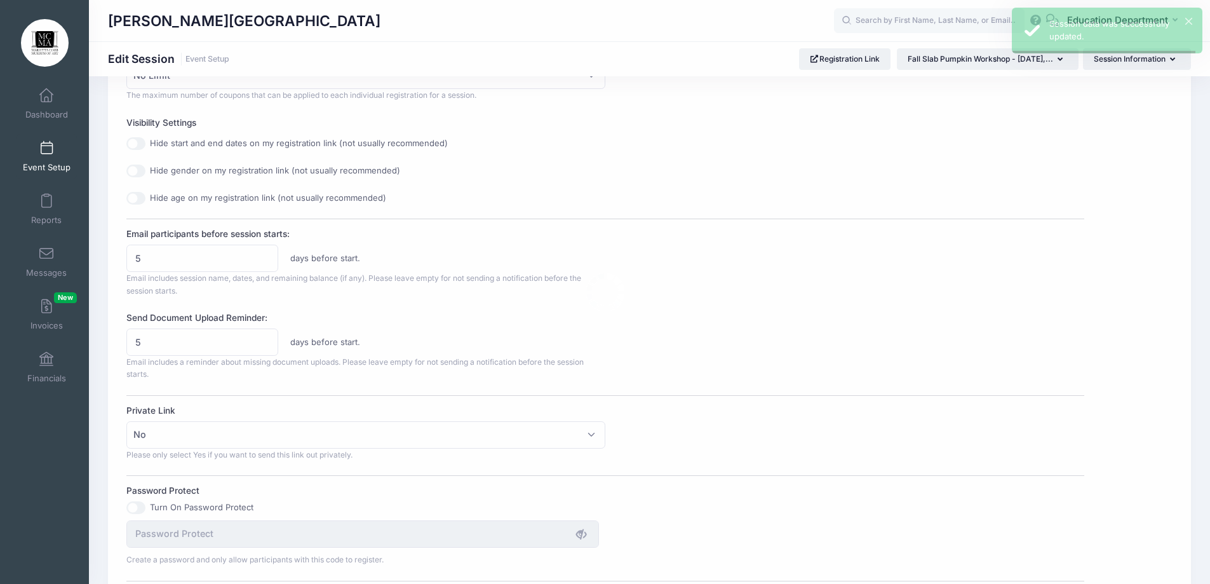
scroll to position [0, 0]
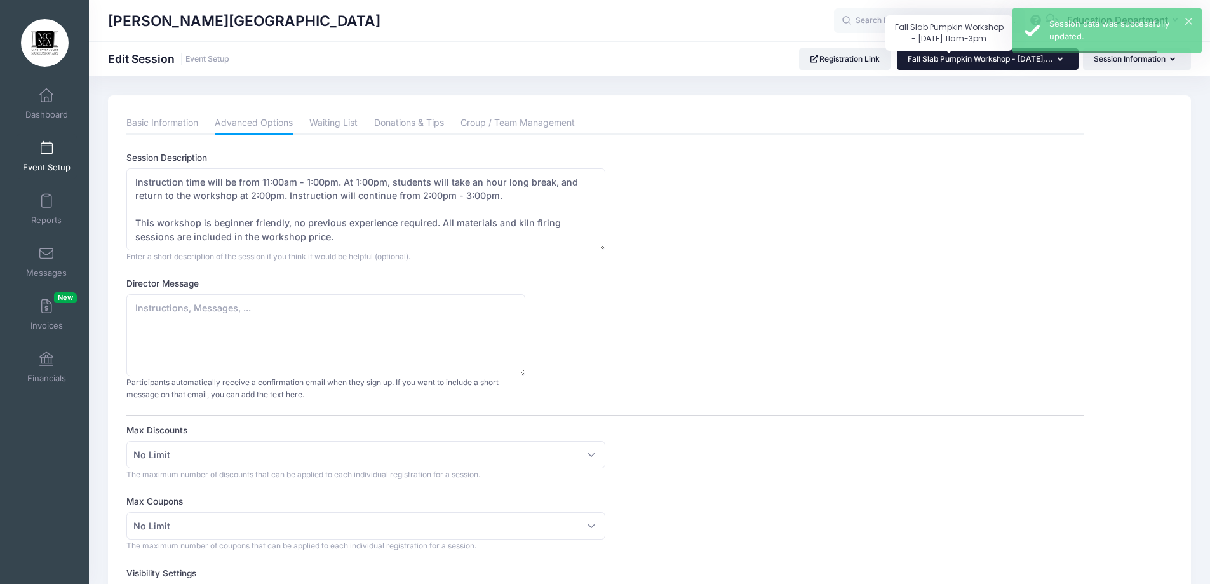
click at [924, 57] on span "Fall Slab Pumpkin Workshop - [DATE],..." at bounding box center [979, 59] width 145 height 10
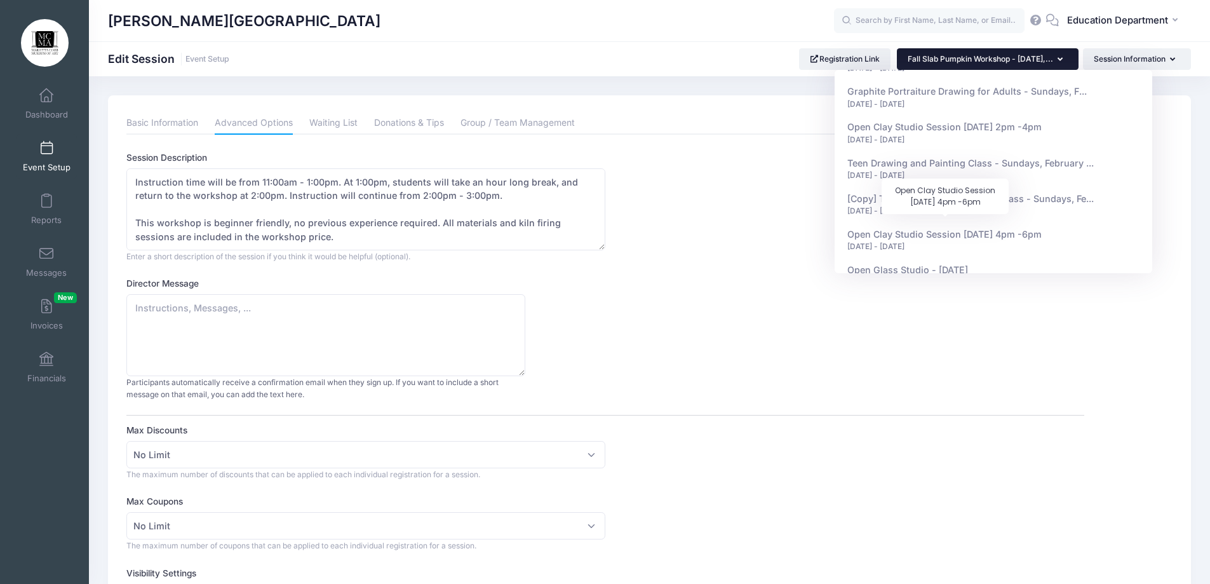
scroll to position [1270, 0]
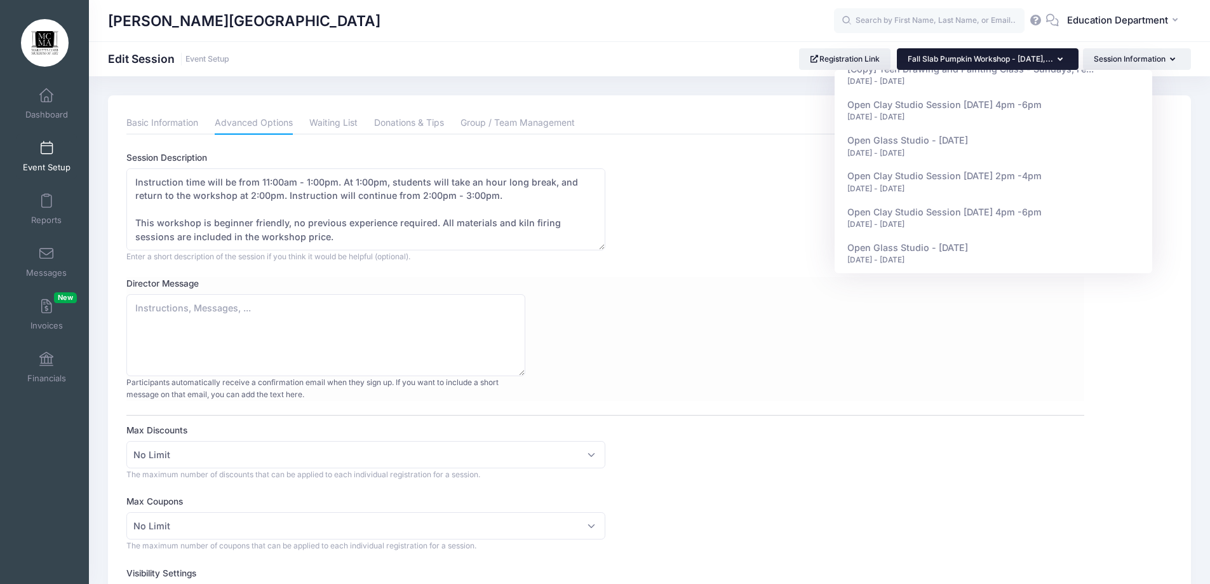
click at [790, 309] on div "Director Message Participants automatically receive a confirmation email when t…" at bounding box center [605, 339] width 958 height 124
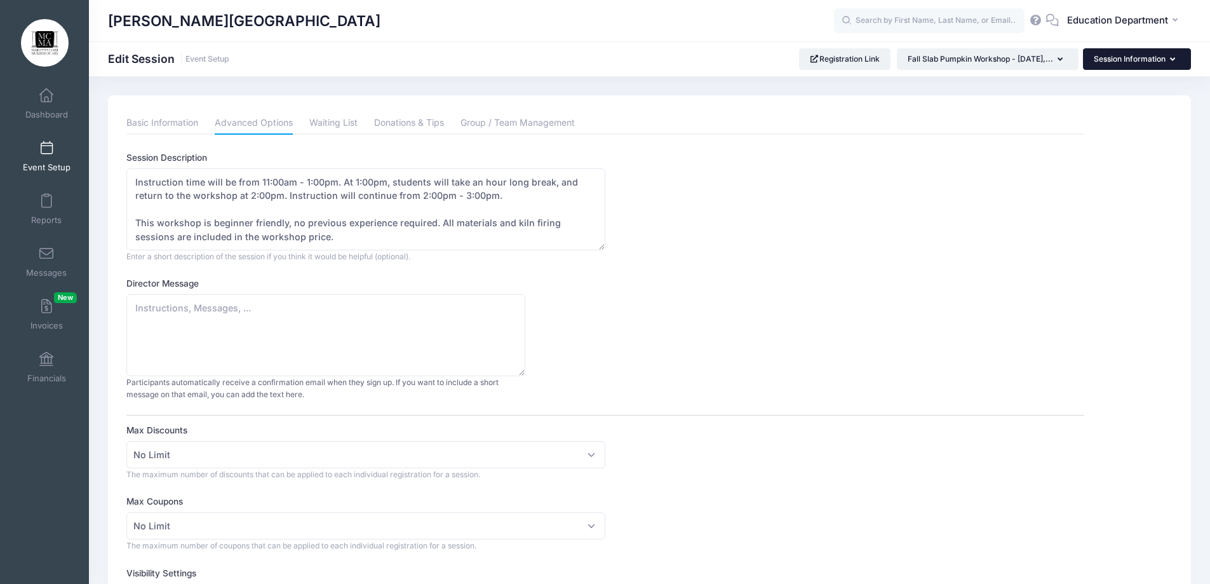
click at [1166, 49] on button "Session Information" at bounding box center [1137, 59] width 108 height 22
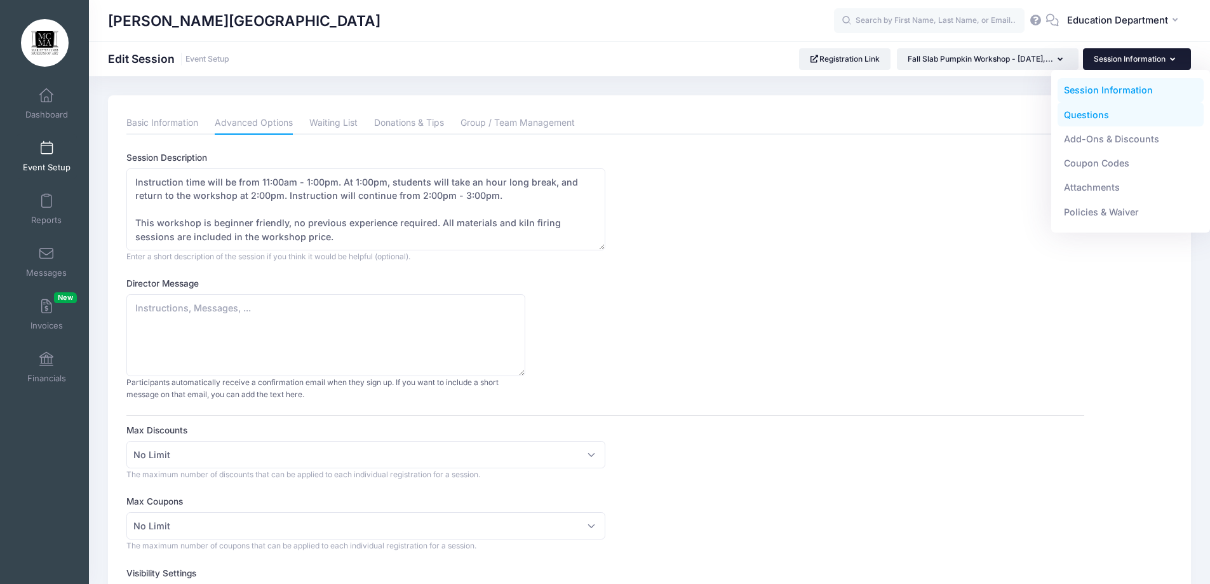
click at [1104, 112] on link "Questions" at bounding box center [1130, 114] width 147 height 24
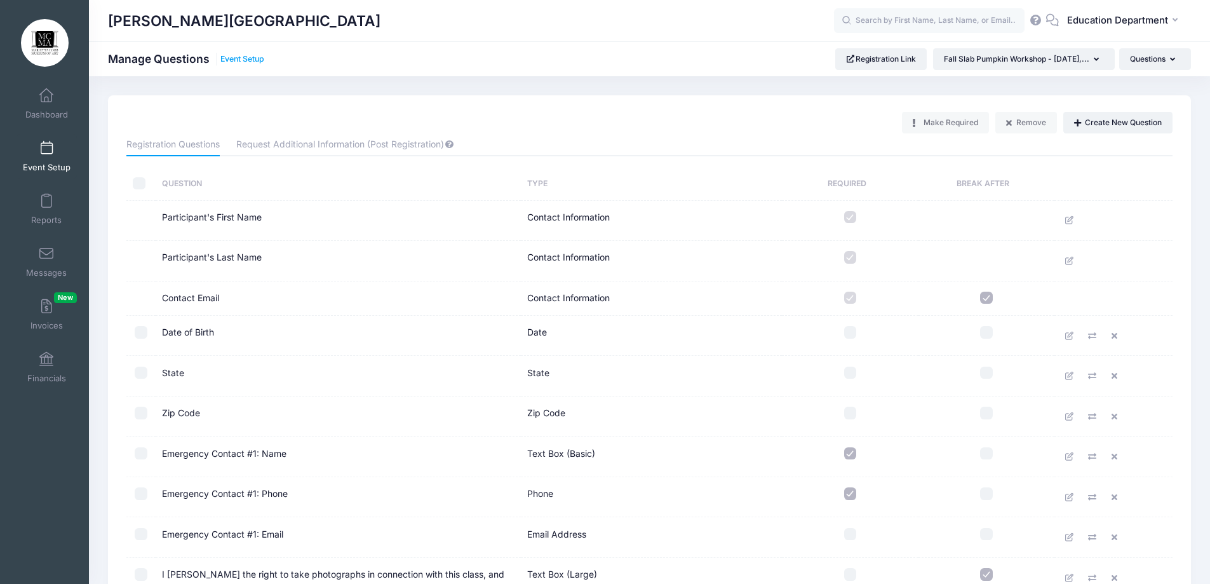
click at [224, 60] on link "Event Setup" at bounding box center [242, 60] width 44 height 10
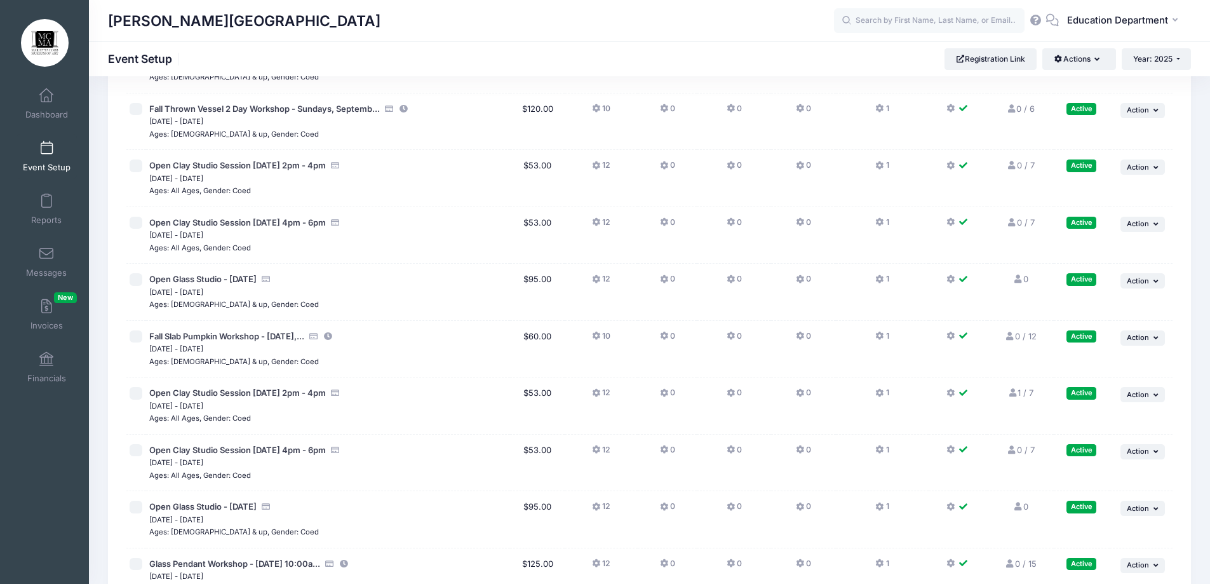
scroll to position [10366, 0]
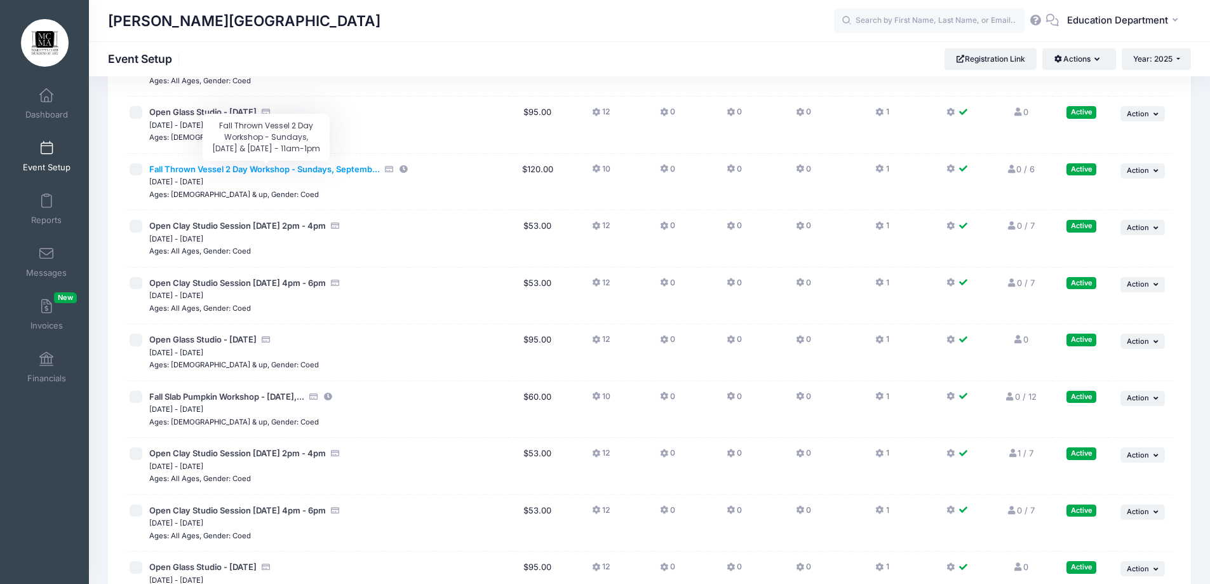
click at [317, 166] on span "Fall Thrown Vessel 2 Day Workshop - Sundays, Septemb..." at bounding box center [264, 169] width 230 height 10
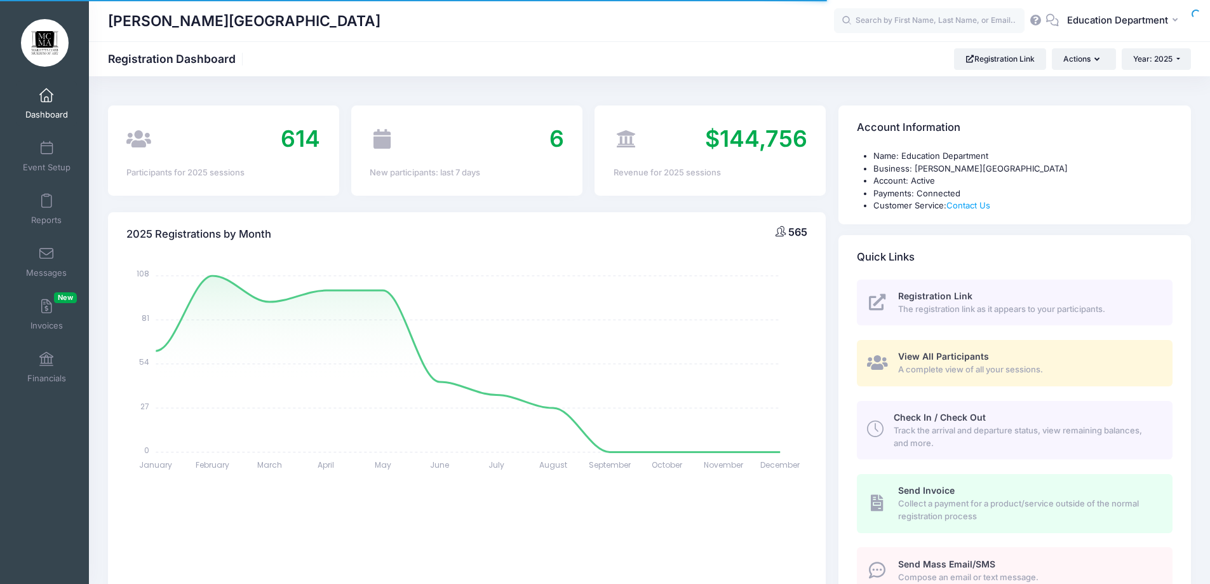
select select
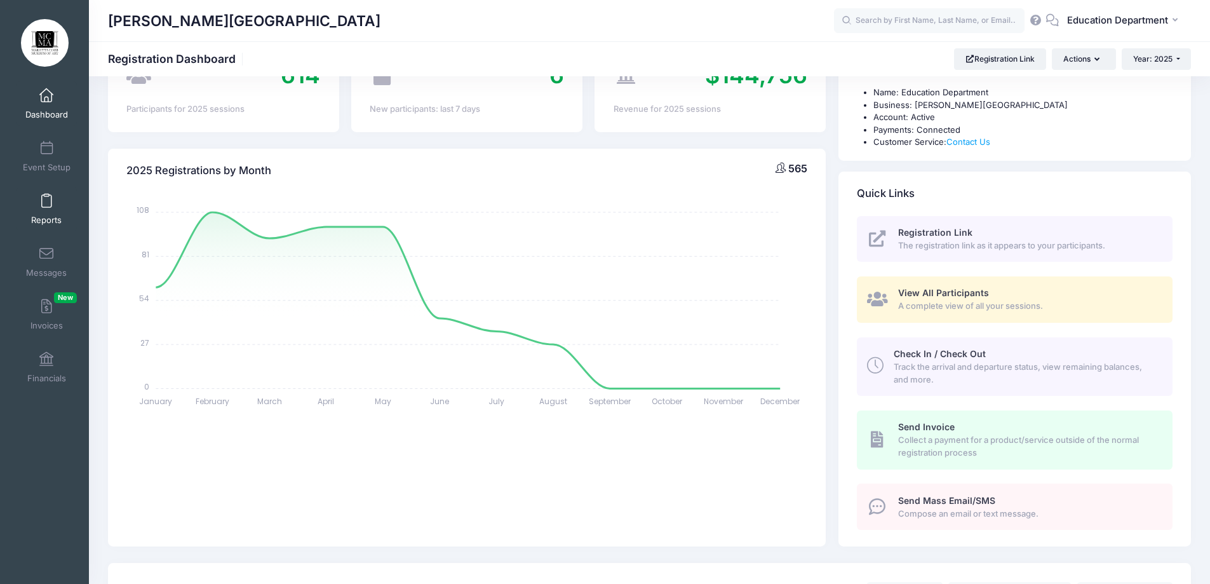
scroll to position [317, 0]
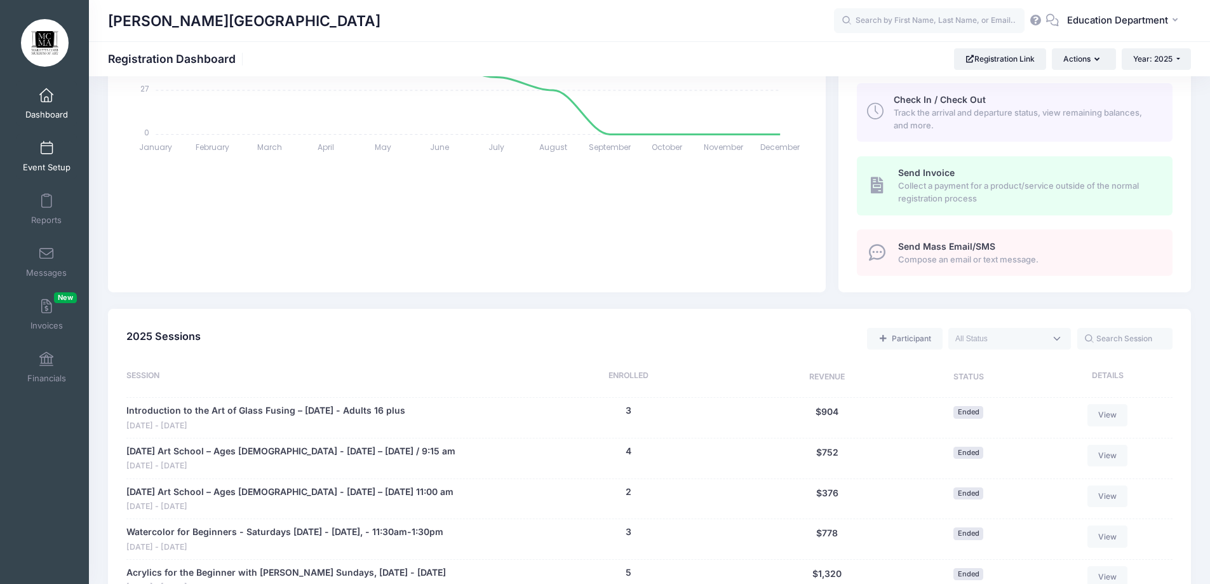
click at [46, 149] on span at bounding box center [46, 149] width 0 height 14
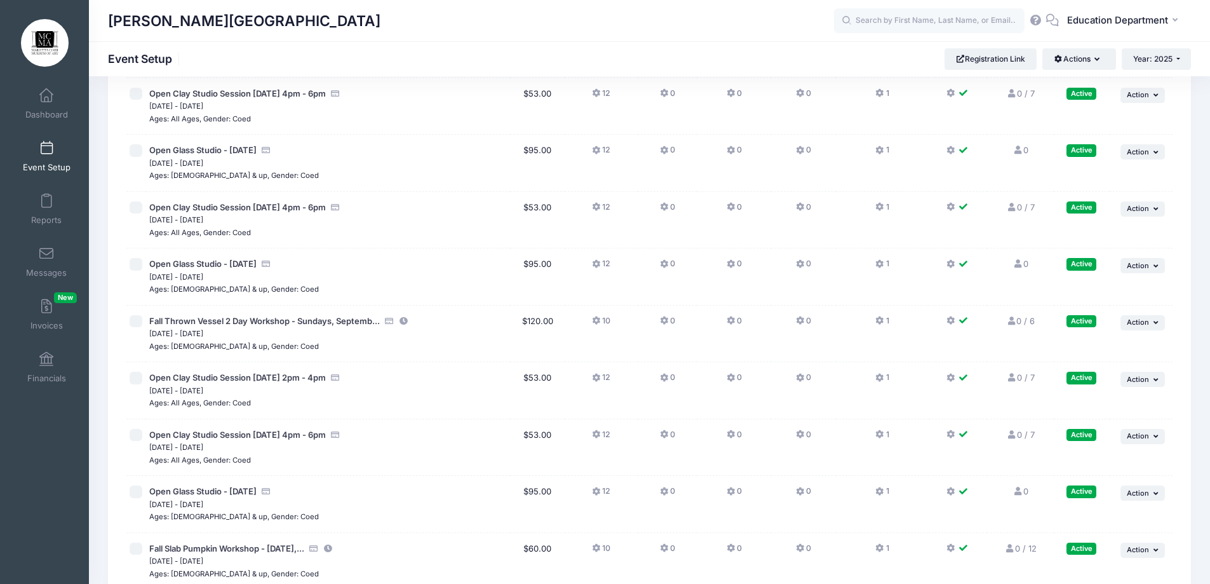
scroll to position [10175, 0]
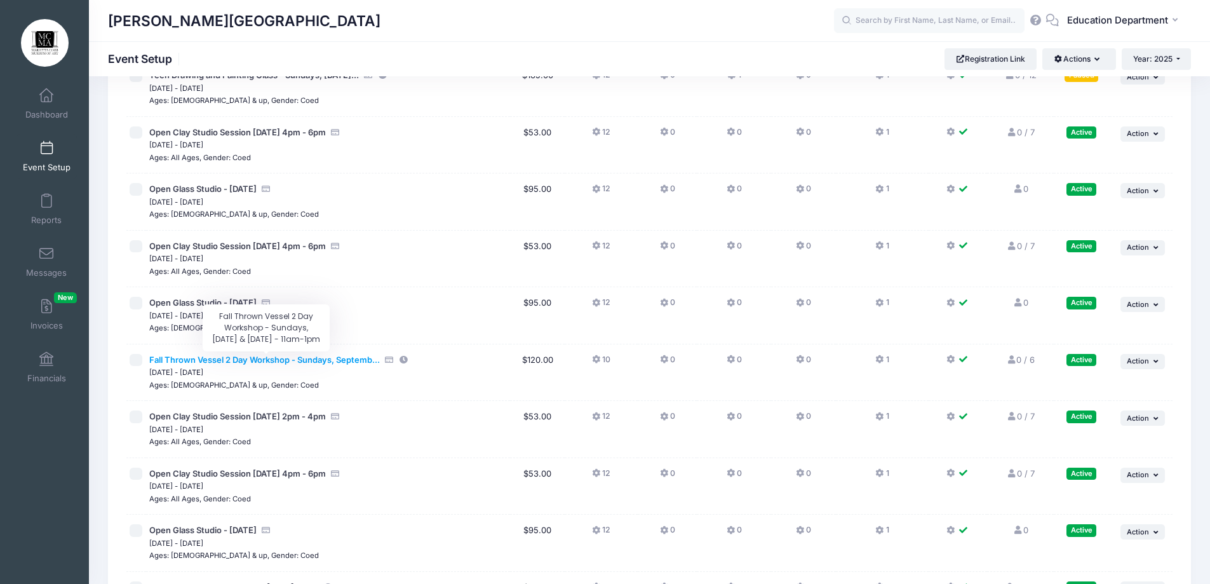
click at [347, 356] on span "Fall Thrown Vessel 2 Day Workshop - Sundays, Septemb..." at bounding box center [264, 359] width 230 height 10
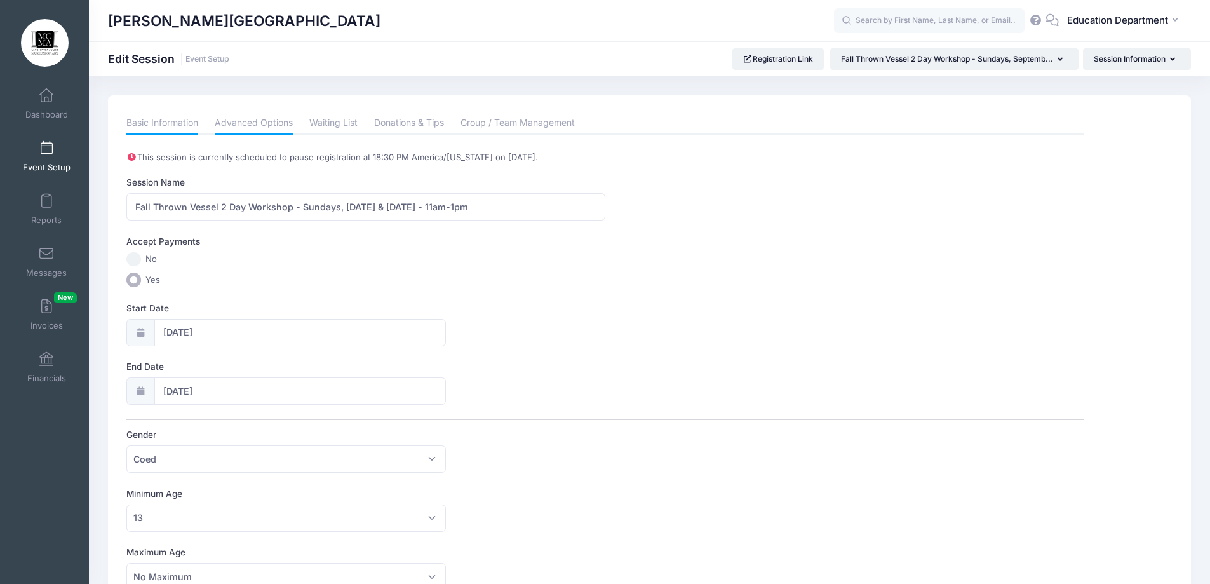
click at [269, 124] on link "Advanced Options" at bounding box center [254, 123] width 78 height 23
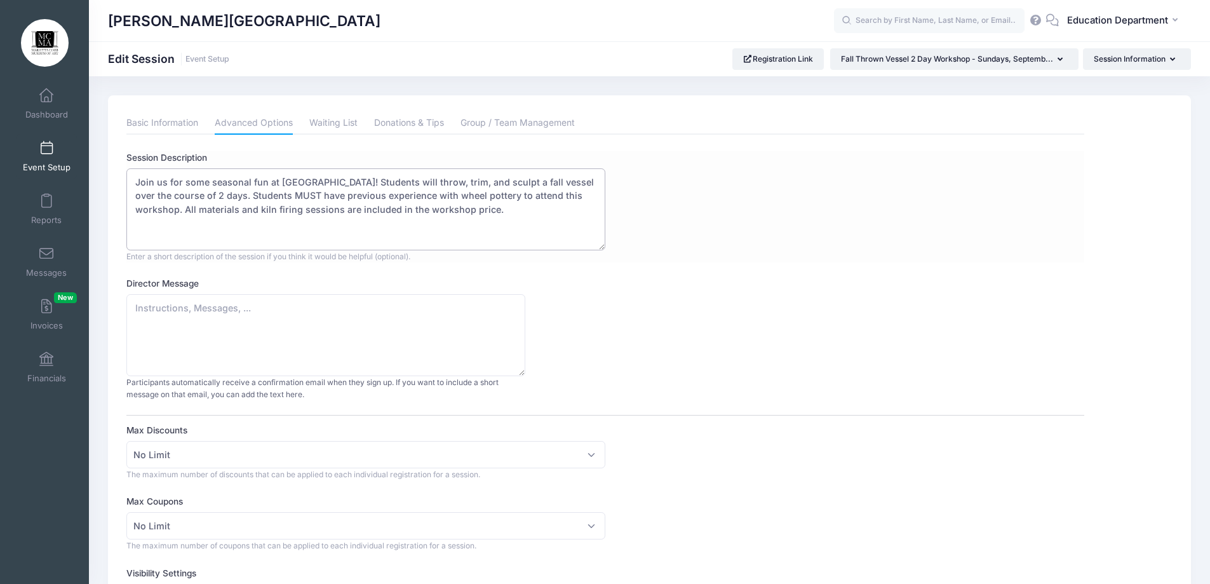
drag, startPoint x: 434, startPoint y: 213, endPoint x: 128, endPoint y: 178, distance: 307.3
click at [128, 178] on textarea "Join us for some seasonal fun at MCMA! Students will throw, trim, and sculpt a …" at bounding box center [365, 209] width 479 height 82
click at [605, 298] on div "Director Message Participants automatically receive a confirmation email when t…" at bounding box center [605, 339] width 958 height 124
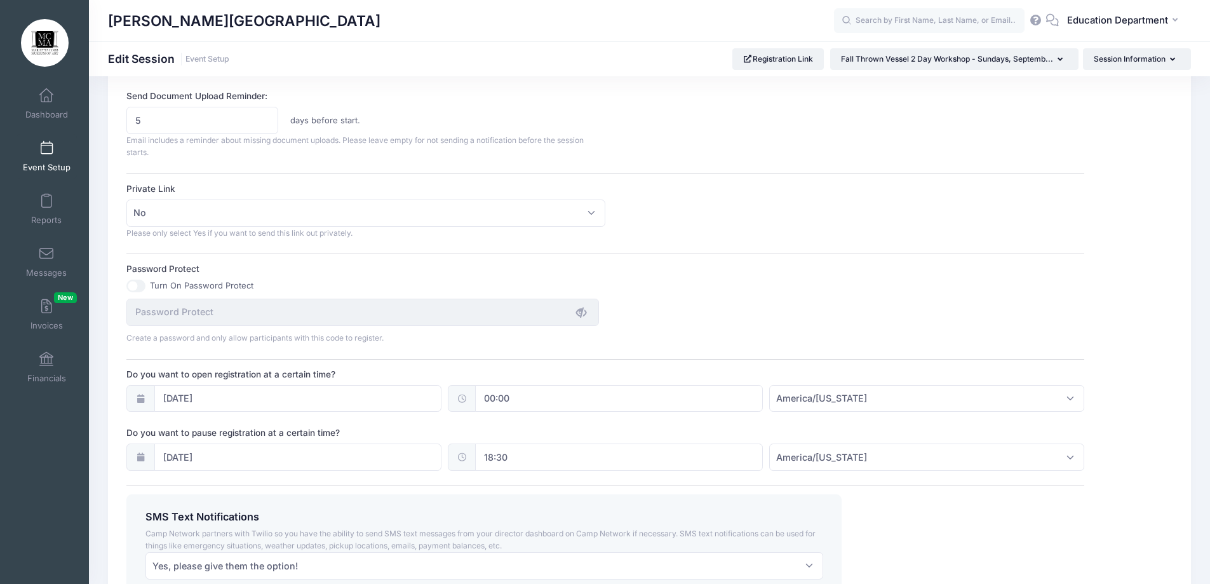
scroll to position [783, 0]
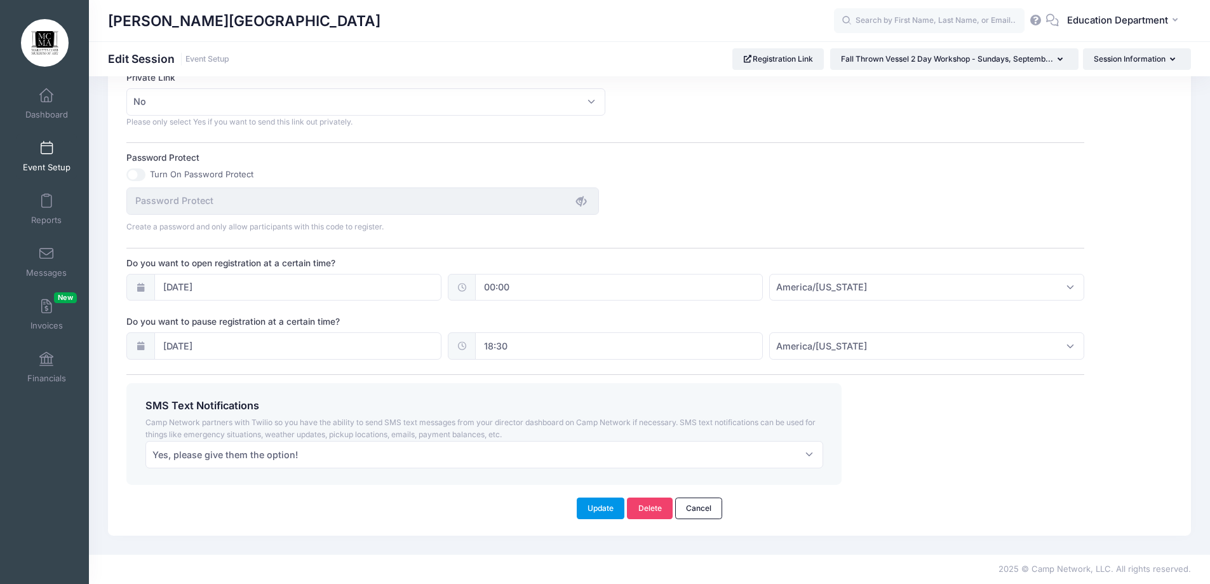
click at [585, 513] on button "Update" at bounding box center [601, 508] width 48 height 22
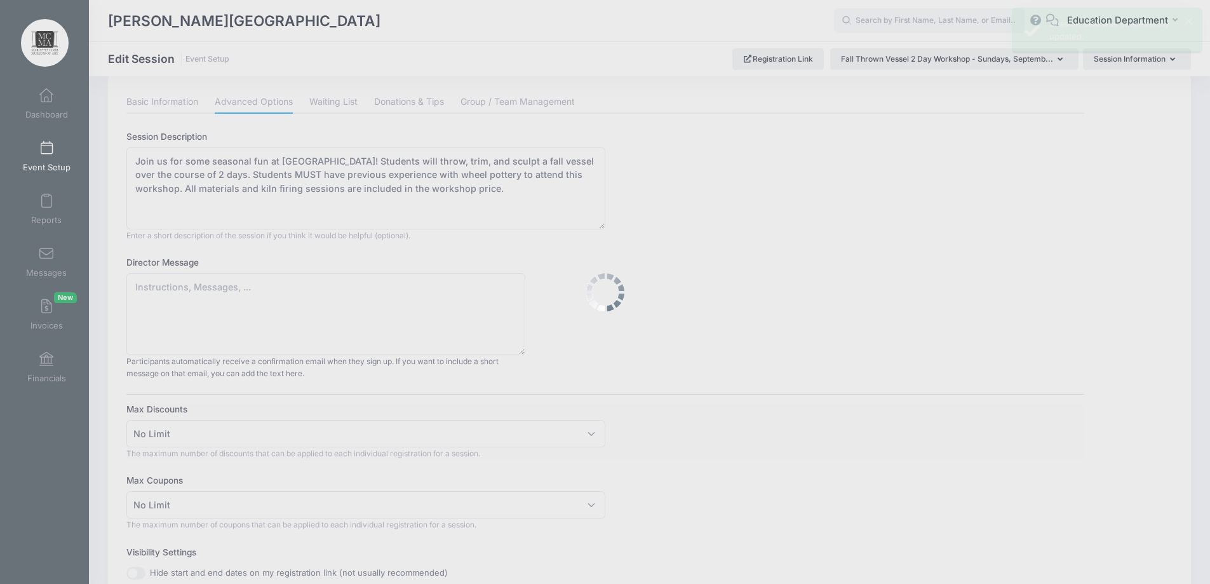
scroll to position [0, 0]
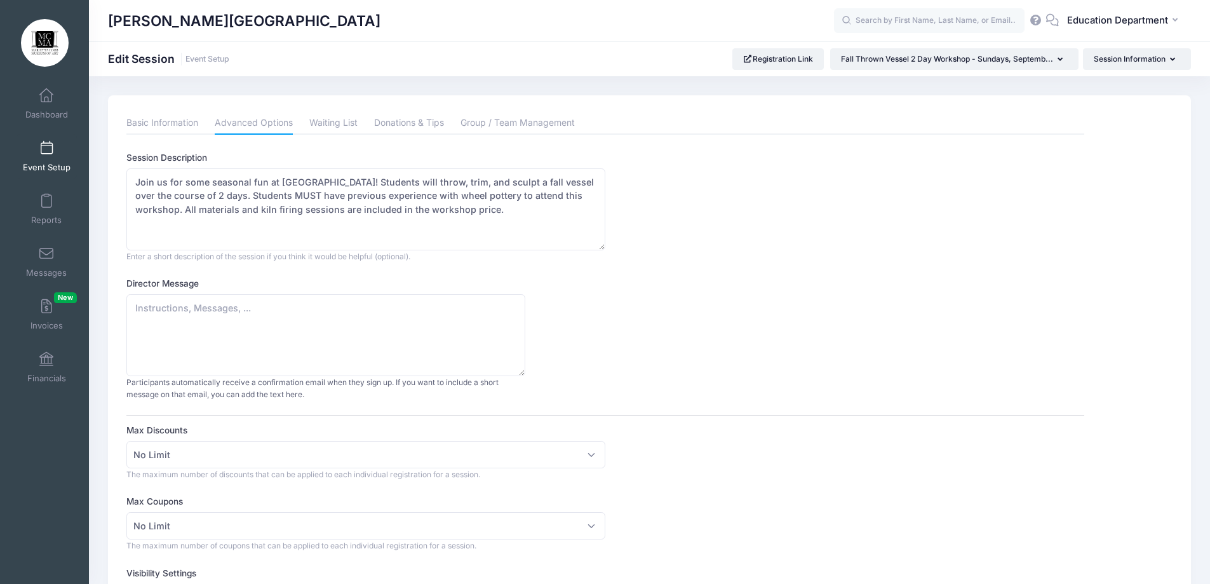
click at [891, 70] on div "Marietta Cobb Museum of Art Edit Session Event Setup Registration Link" at bounding box center [649, 58] width 1121 height 35
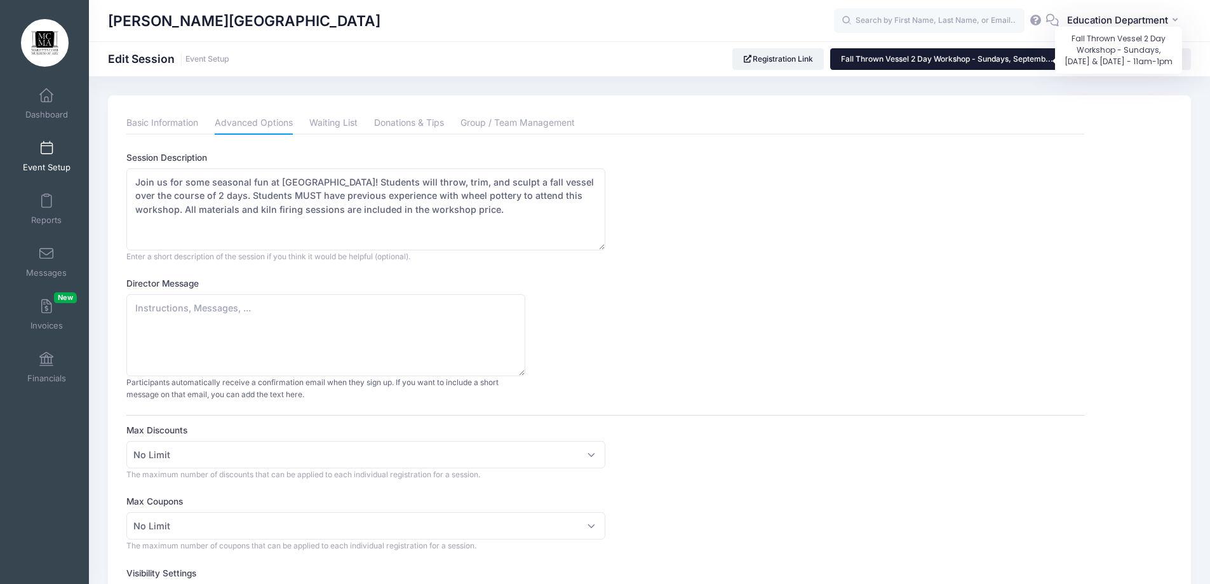
click at [893, 59] on span "Fall Thrown Vessel 2 Day Workshop - Sundays, Septemb..." at bounding box center [947, 59] width 212 height 10
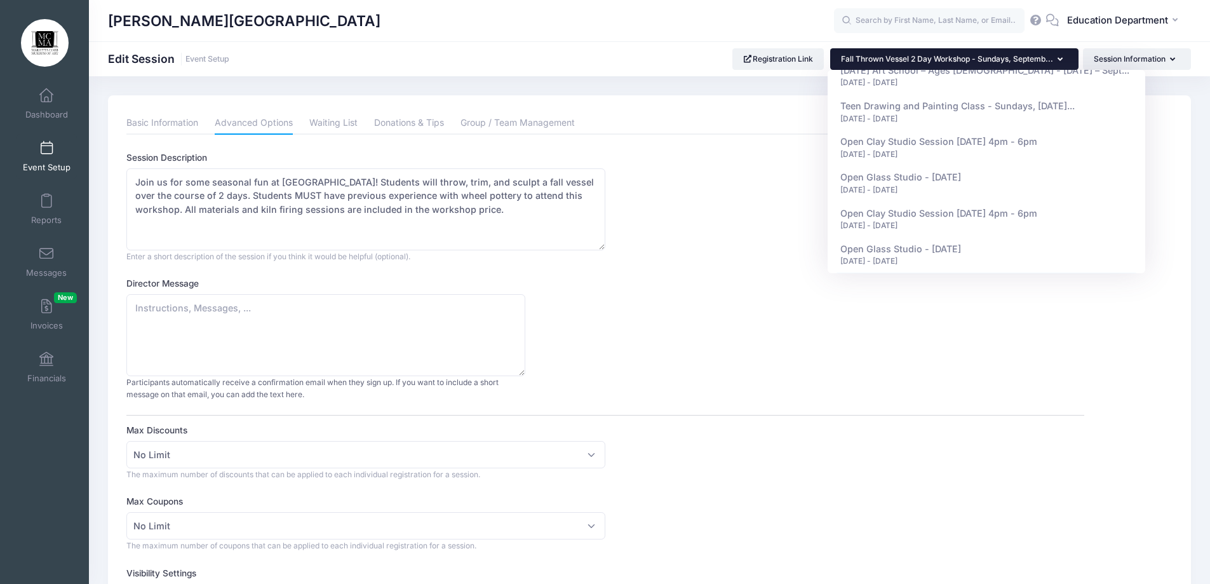
scroll to position [6624, 0]
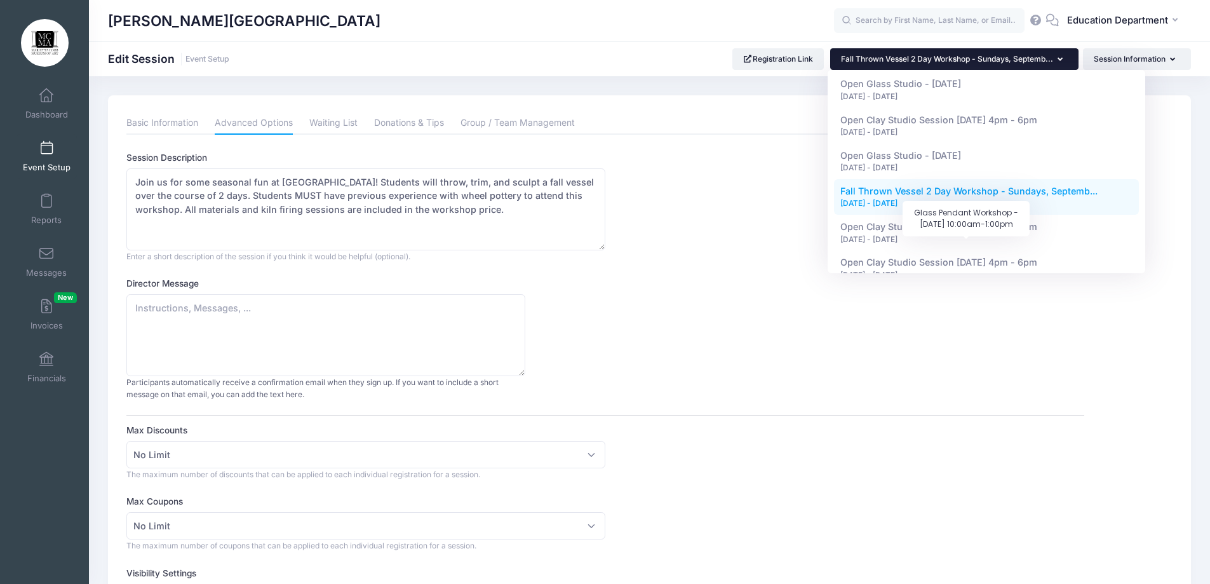
click at [1011, 471] on span "Glass Pendant Workshop - September 21, 2025 - 10:00a..." at bounding box center [934, 476] width 189 height 11
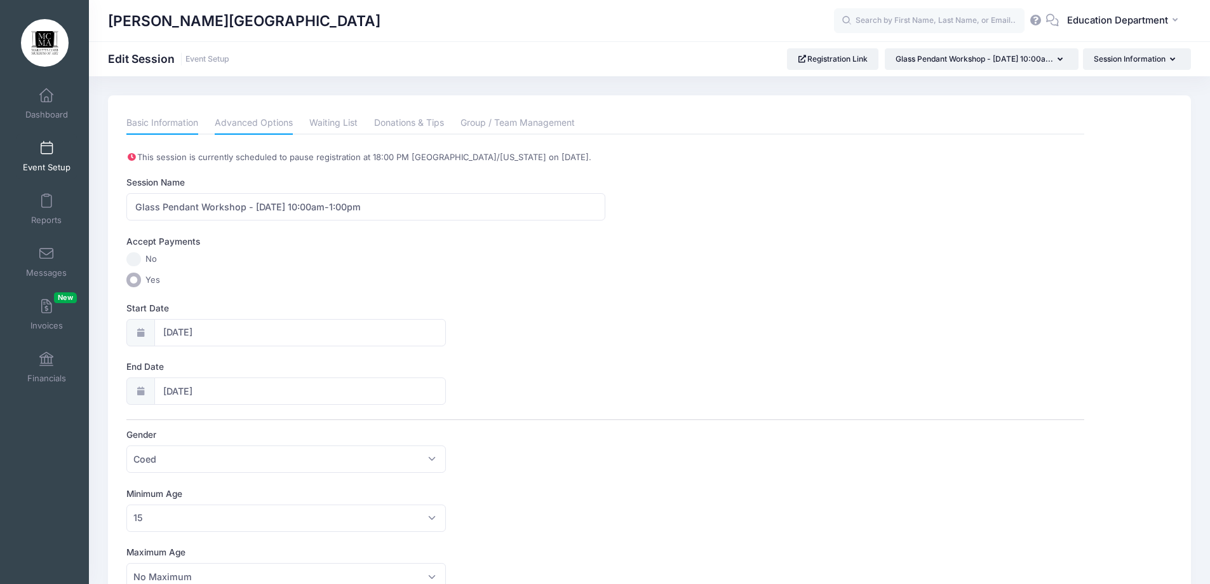
click at [230, 124] on link "Advanced Options" at bounding box center [254, 123] width 78 height 23
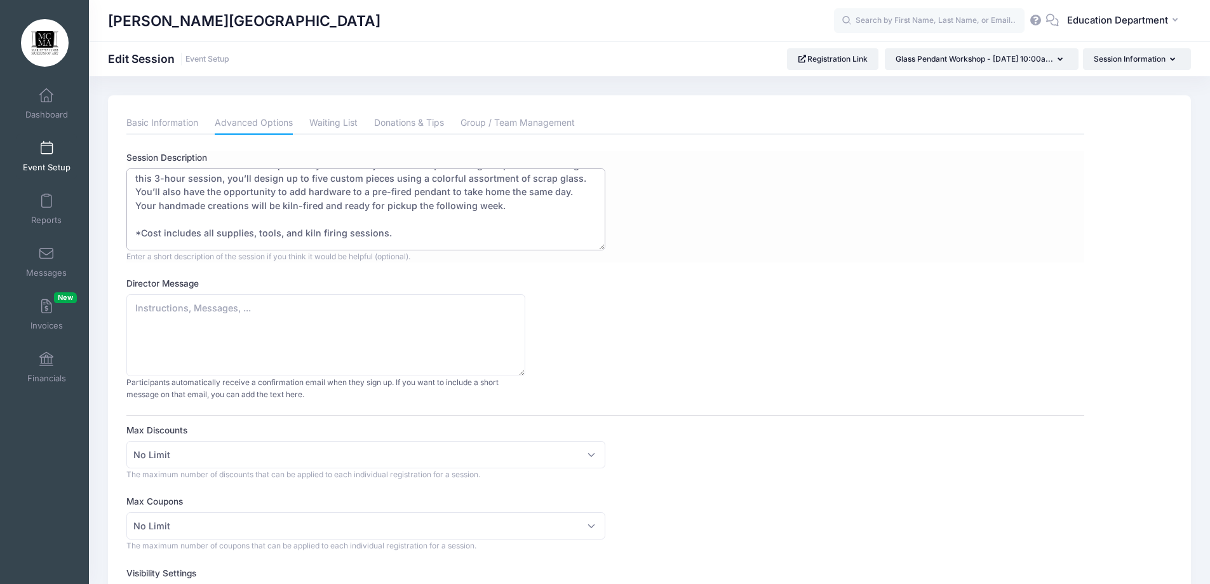
scroll to position [76, 0]
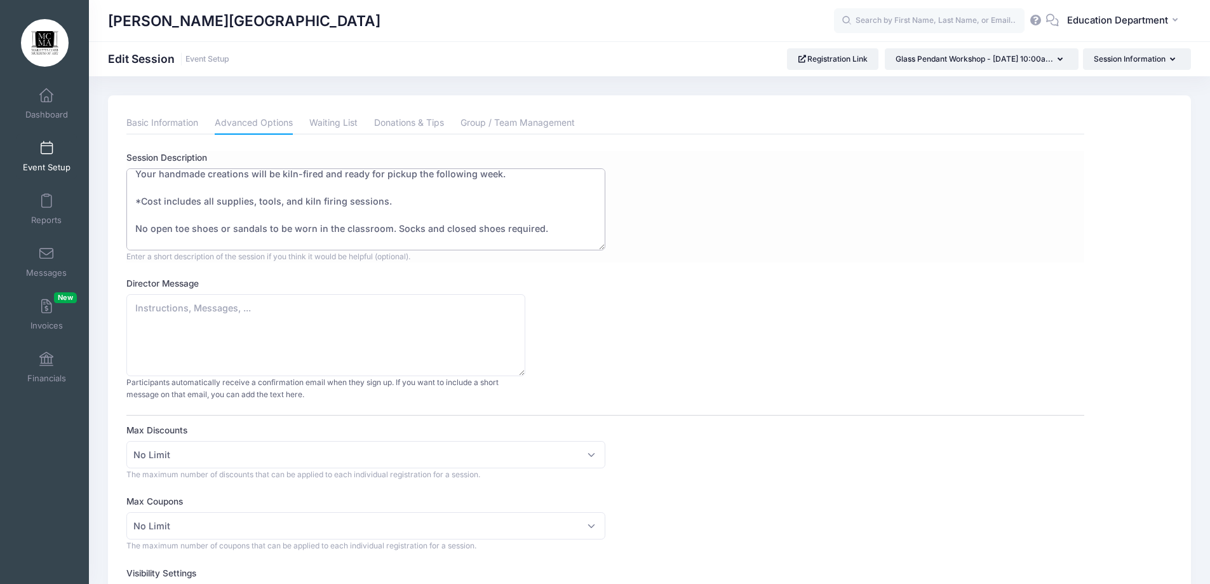
drag, startPoint x: 135, startPoint y: 206, endPoint x: 486, endPoint y: 192, distance: 351.4
click at [486, 192] on textarea "September 21, 2025 - 10:00am - 1:00pm Join us for a hands-on workshop where you…" at bounding box center [365, 209] width 479 height 82
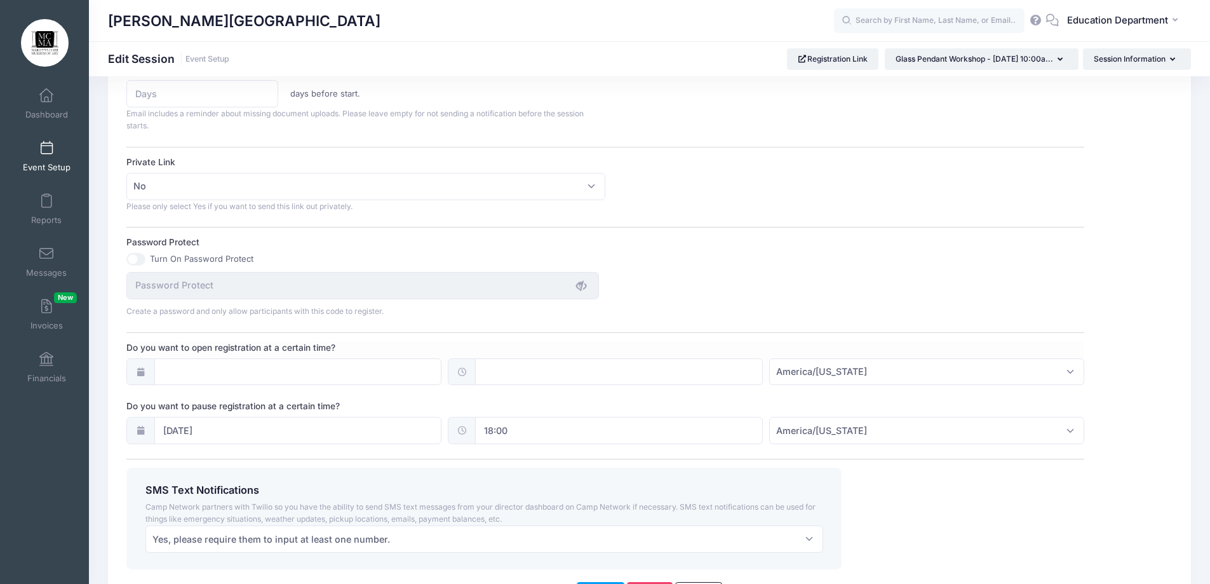
scroll to position [783, 0]
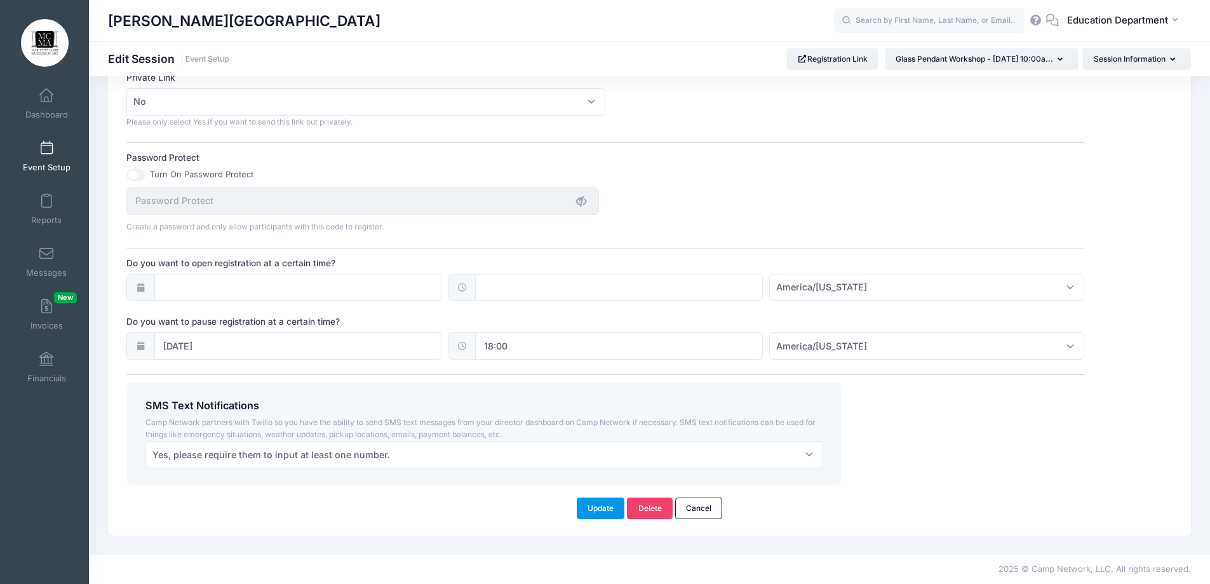
click at [590, 504] on button "Update" at bounding box center [601, 508] width 48 height 22
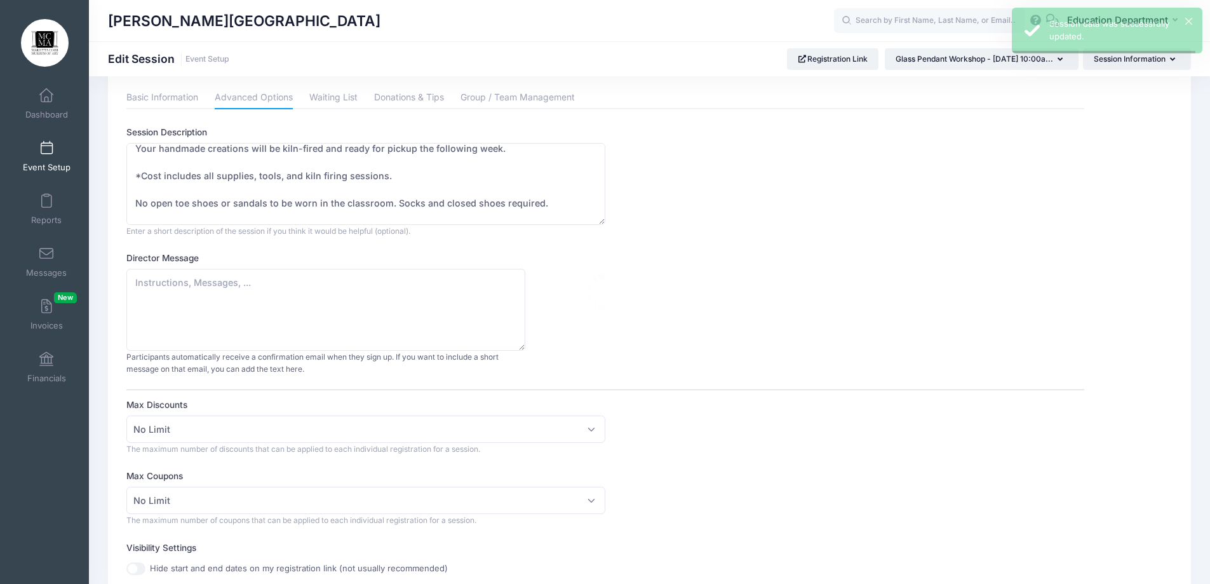
scroll to position [0, 0]
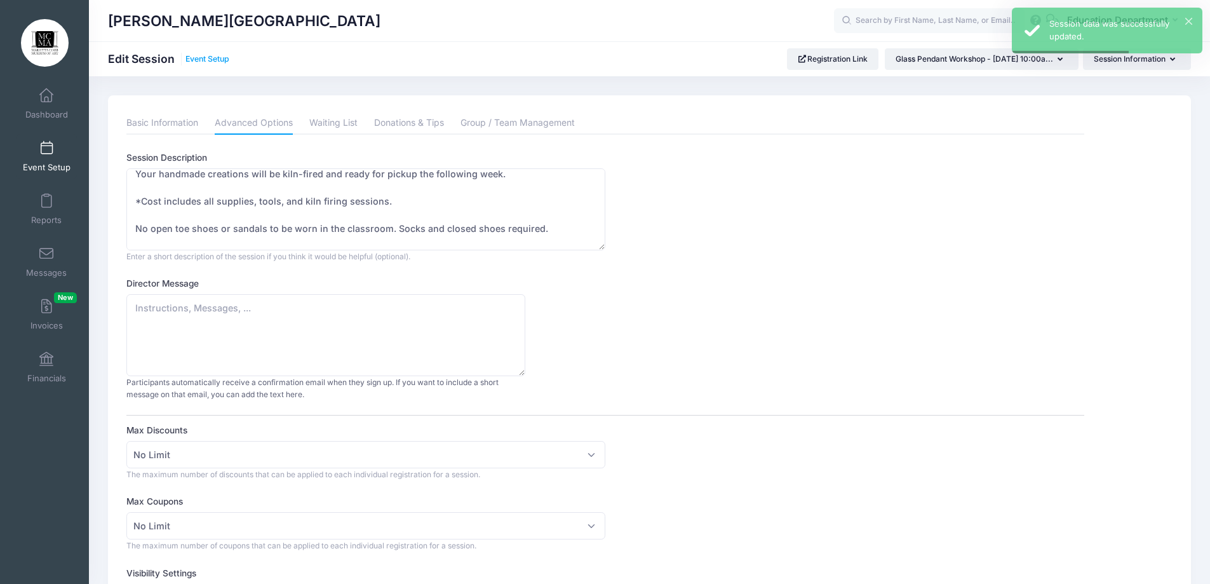
click at [196, 57] on link "Event Setup" at bounding box center [207, 60] width 44 height 10
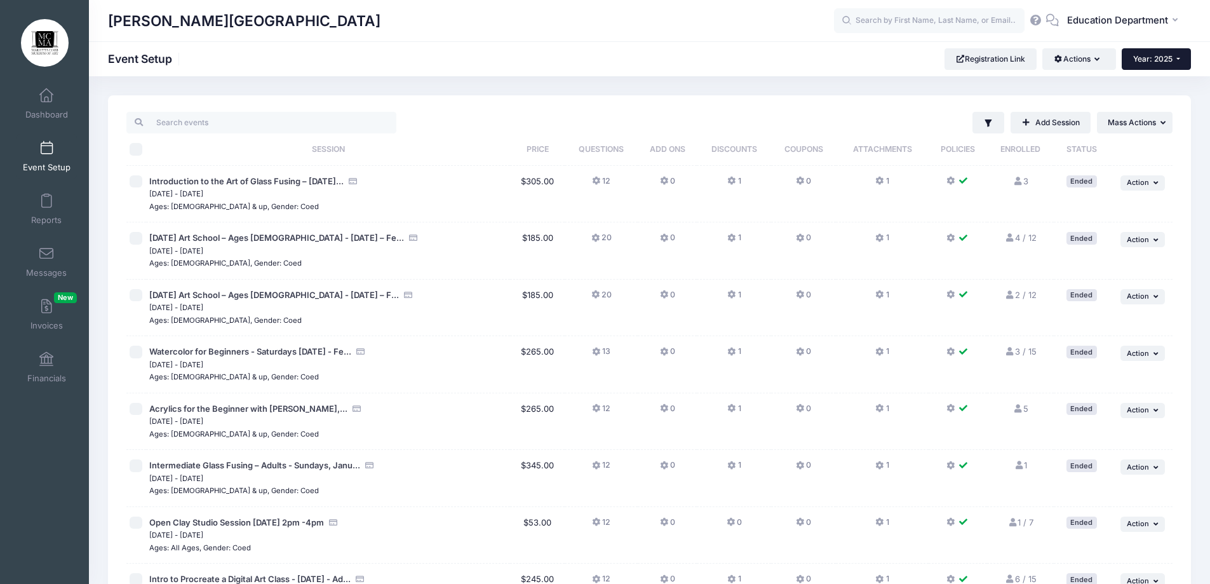
click at [1135, 57] on span "Year: 2025" at bounding box center [1152, 59] width 39 height 10
click at [1095, 60] on icon "button" at bounding box center [1099, 60] width 10 height 0
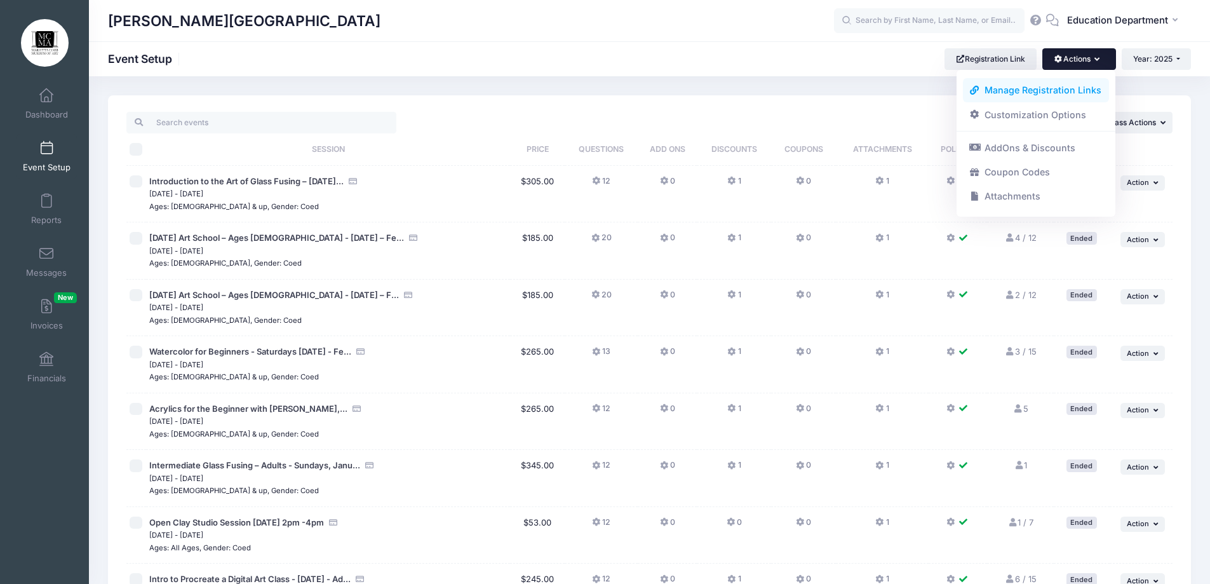
click at [994, 91] on link "Manage Registration Links" at bounding box center [1036, 90] width 147 height 24
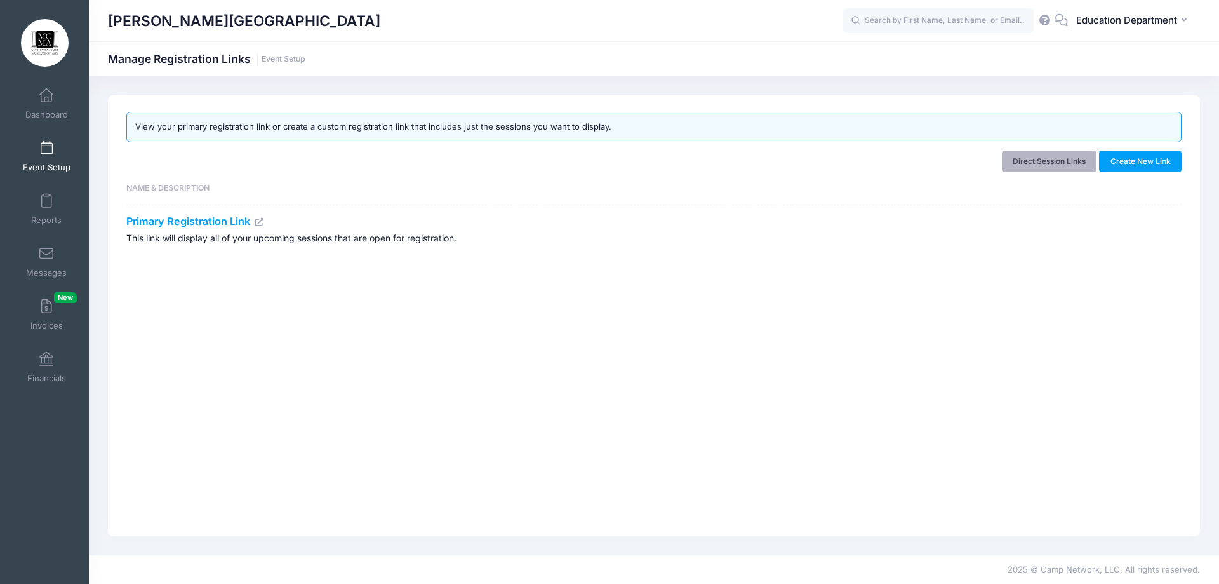
click at [1057, 161] on link "Direct Session Links" at bounding box center [1049, 161] width 95 height 22
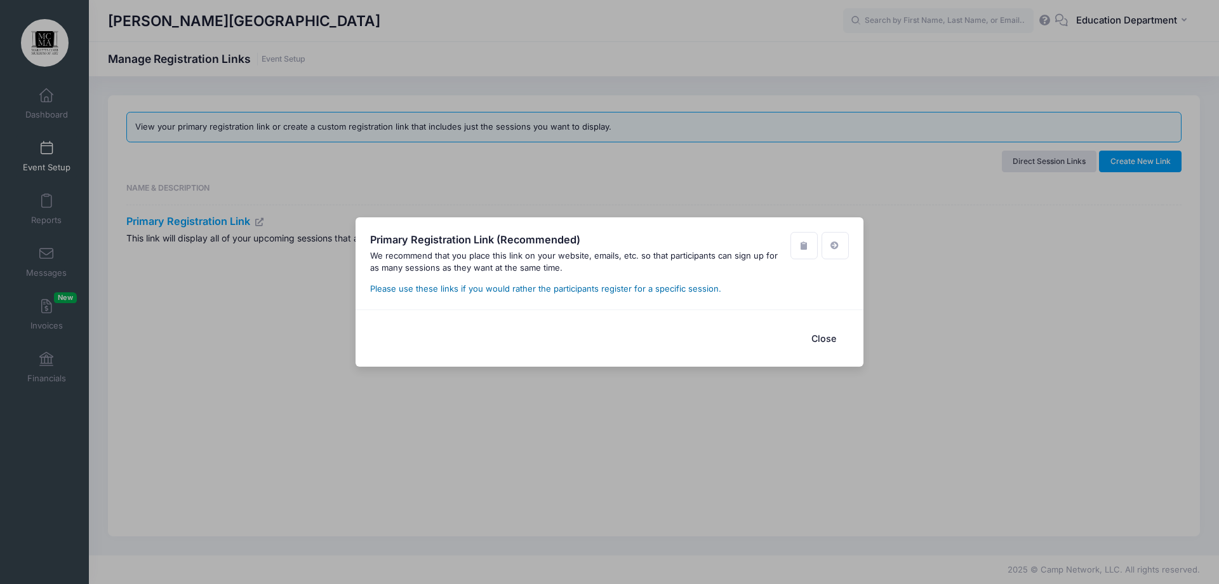
click at [603, 290] on link "Please use these links if you would rather the participants register for a spec…" at bounding box center [545, 288] width 351 height 10
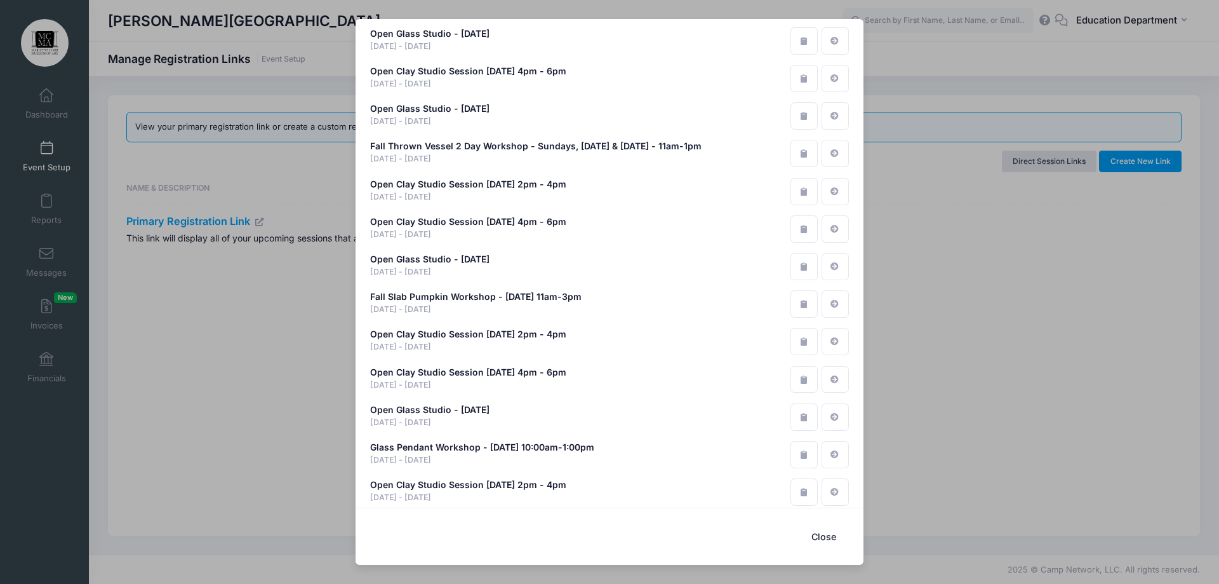
scroll to position [6865, 0]
click at [802, 449] on icon "button" at bounding box center [804, 453] width 10 height 8
click at [798, 289] on button "button" at bounding box center [804, 302] width 27 height 27
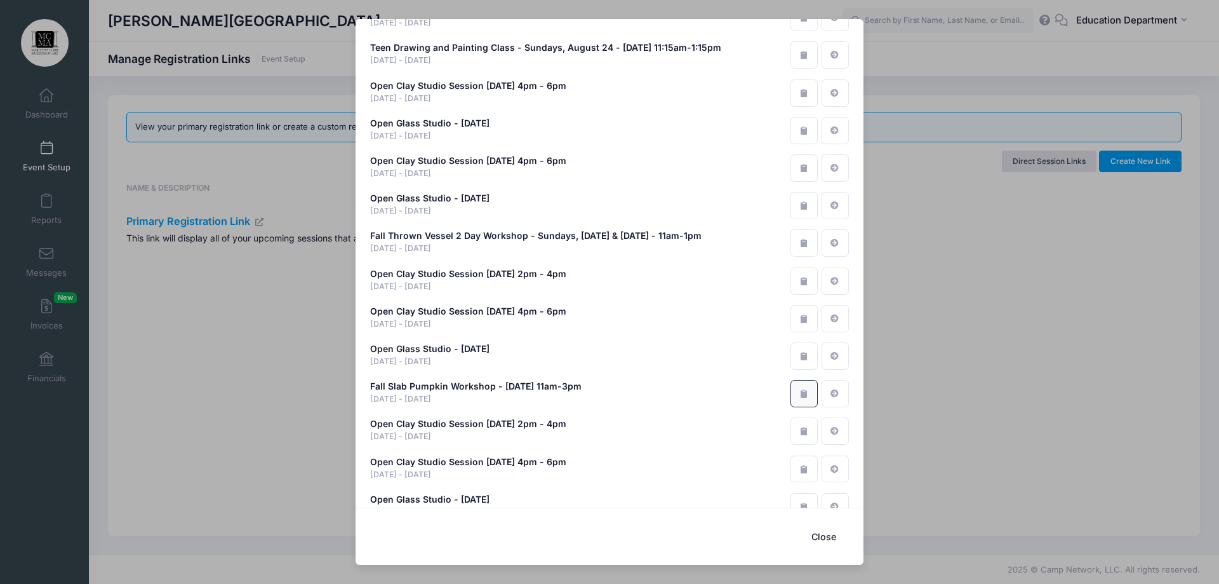
scroll to position [6738, 0]
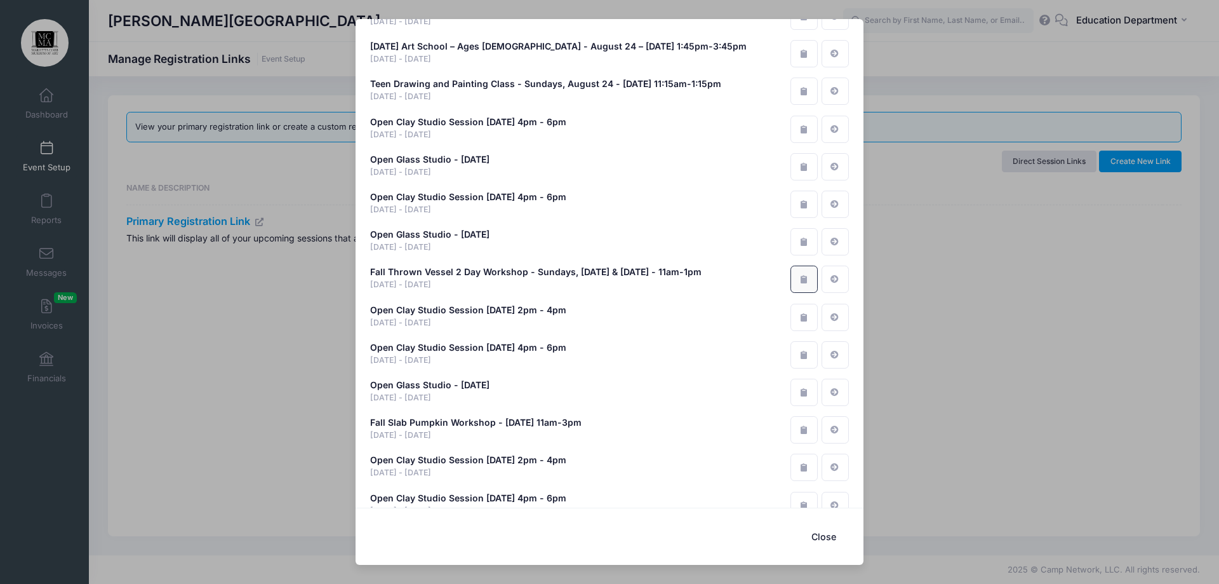
click at [799, 275] on icon "button" at bounding box center [804, 279] width 10 height 8
